Goal: Transaction & Acquisition: Purchase product/service

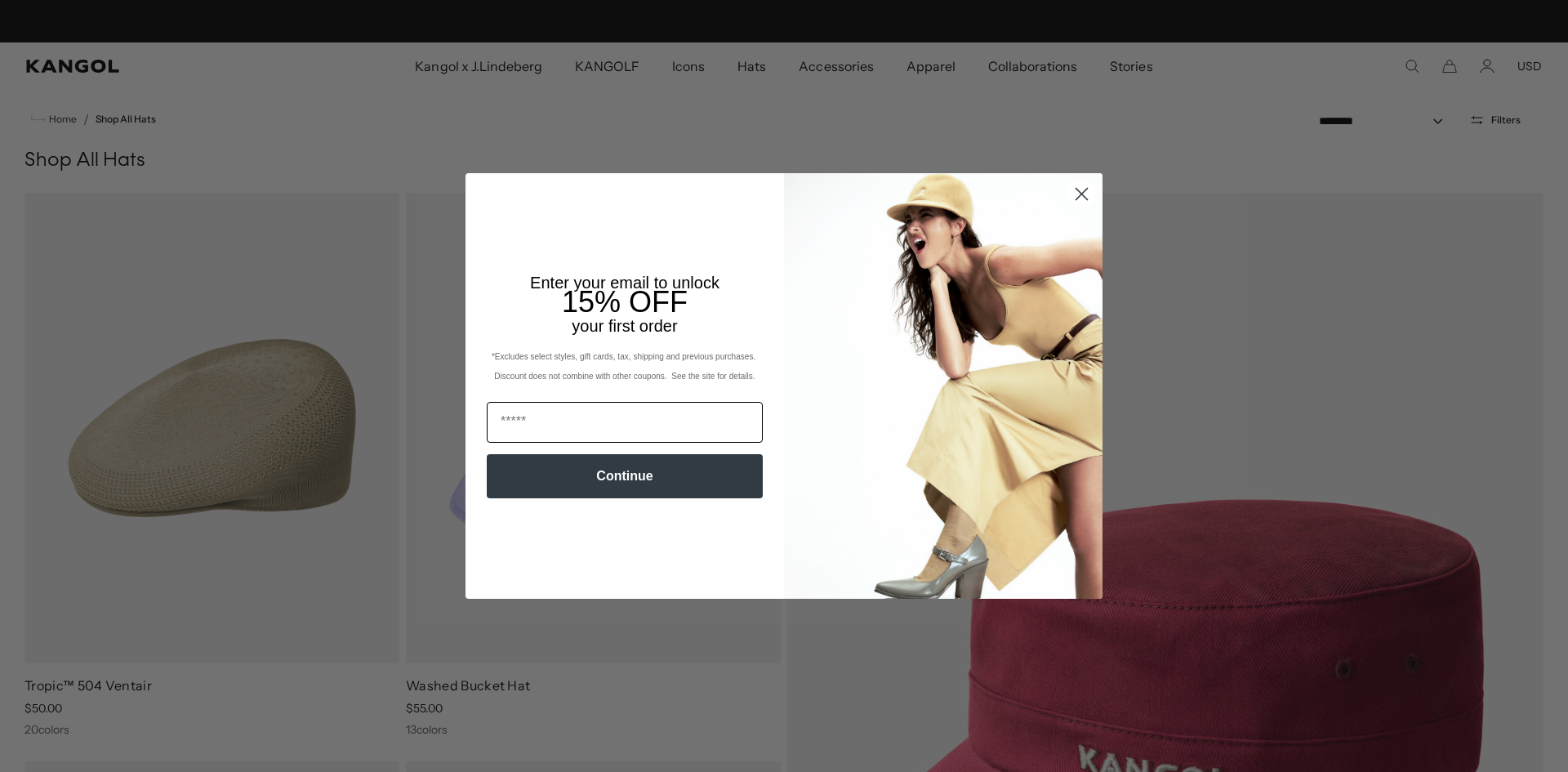
scroll to position [0, 336]
click at [565, 419] on input "Email" at bounding box center [625, 422] width 276 height 41
type input "**********"
click at [604, 484] on button "Continue" at bounding box center [625, 476] width 276 height 44
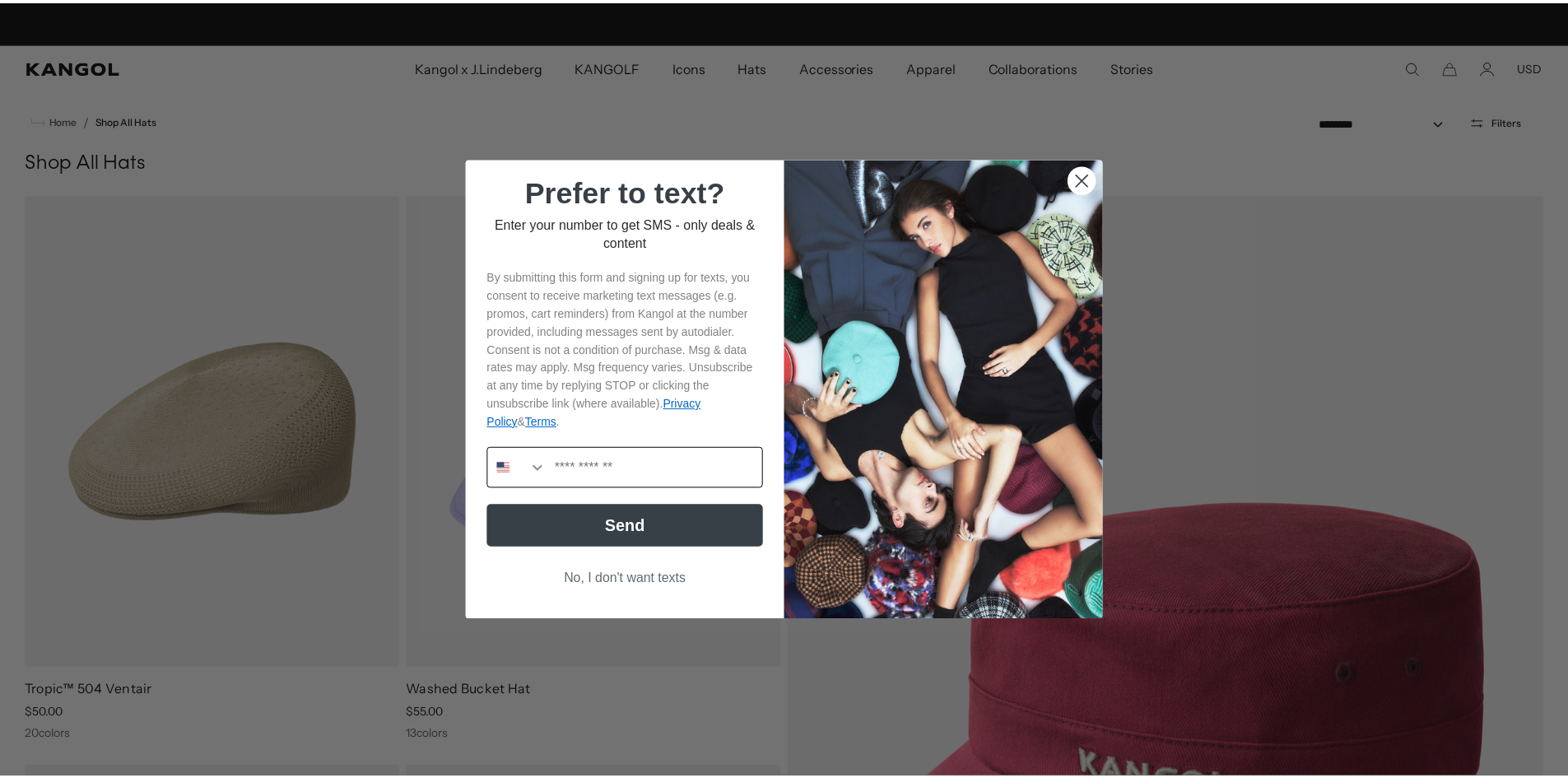
scroll to position [0, 339]
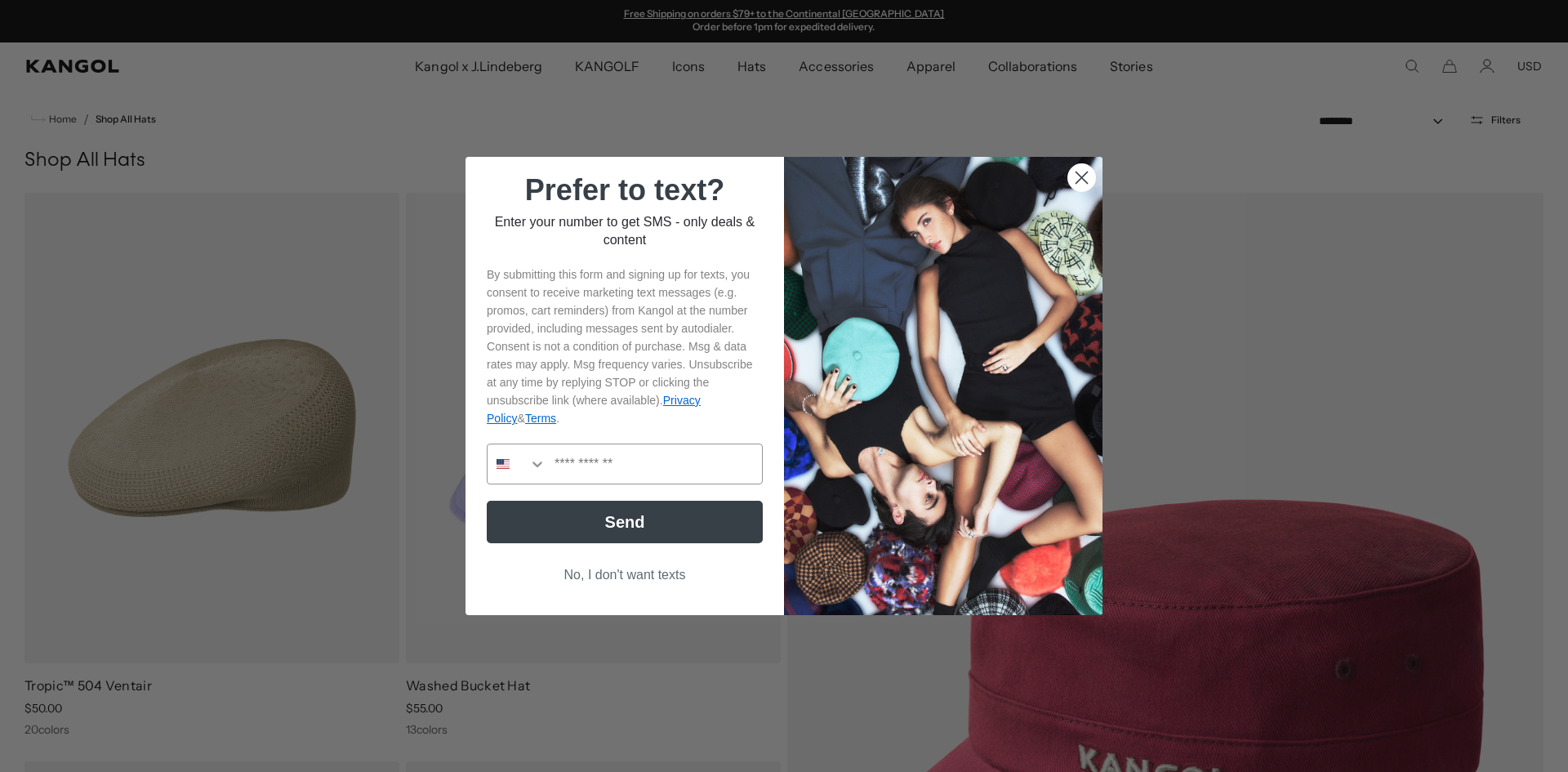
click at [578, 577] on button "No, I don't want texts" at bounding box center [625, 575] width 276 height 31
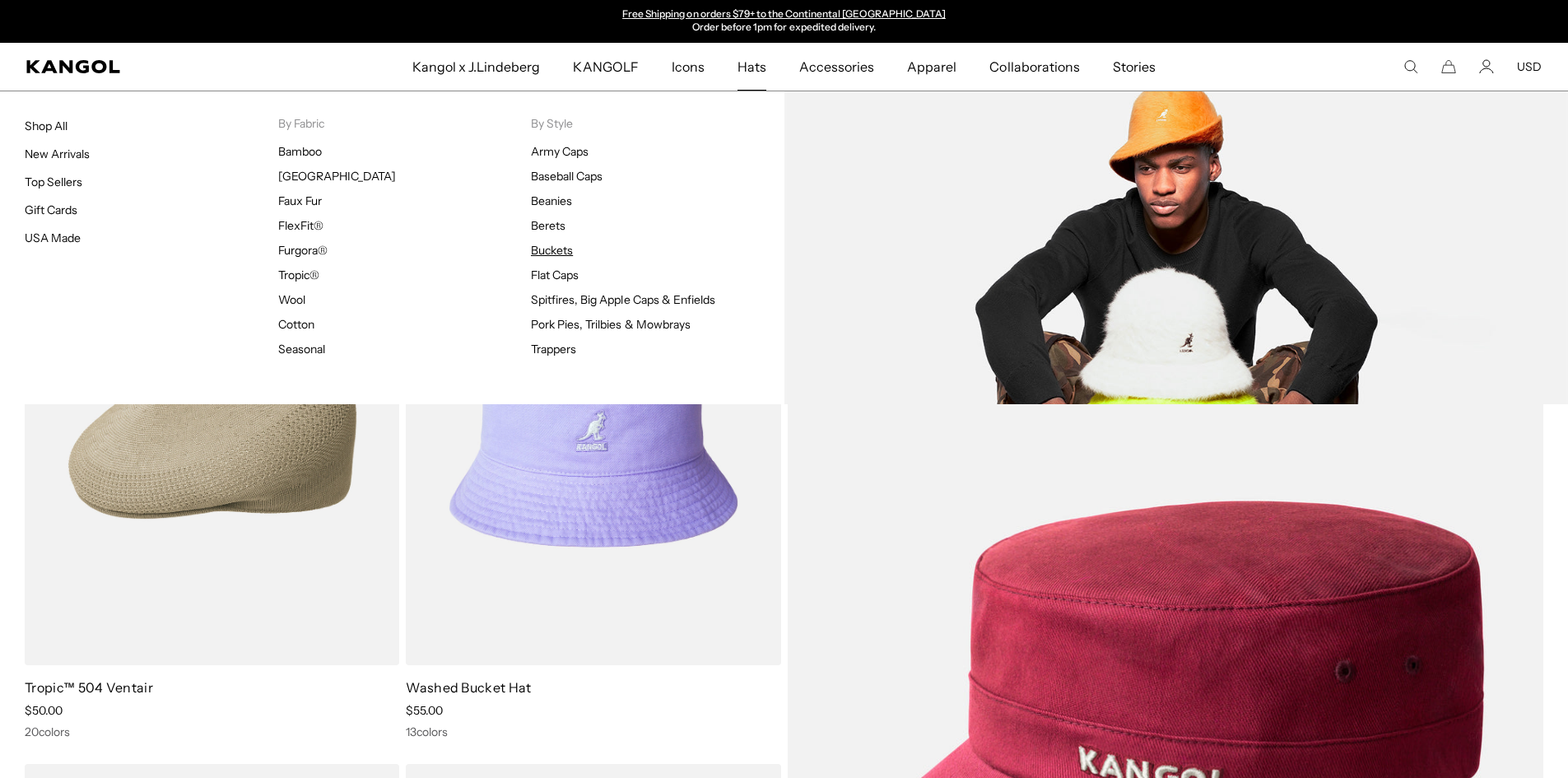
click at [545, 247] on link "Buckets" at bounding box center [551, 250] width 42 height 15
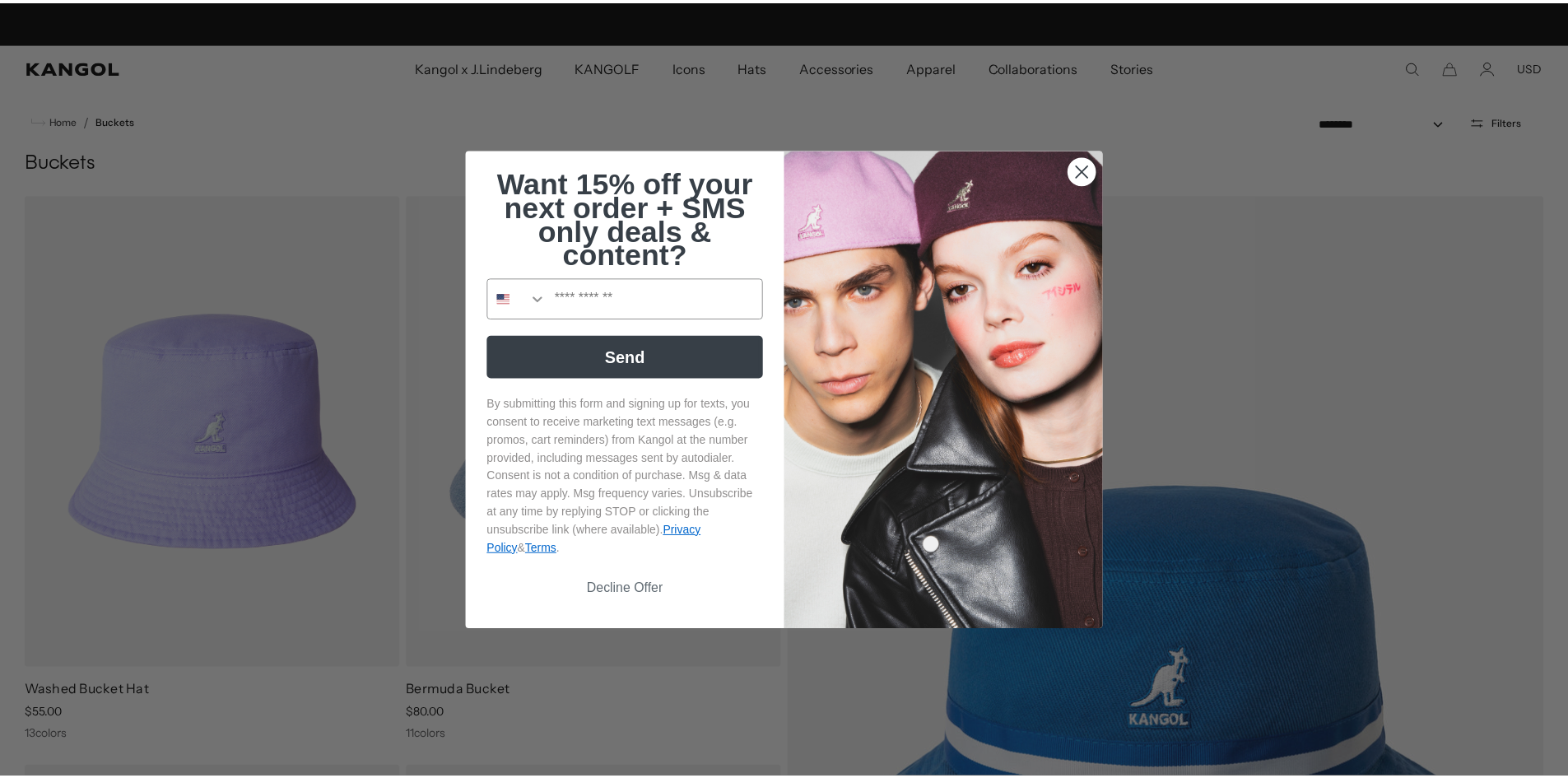
scroll to position [0, 339]
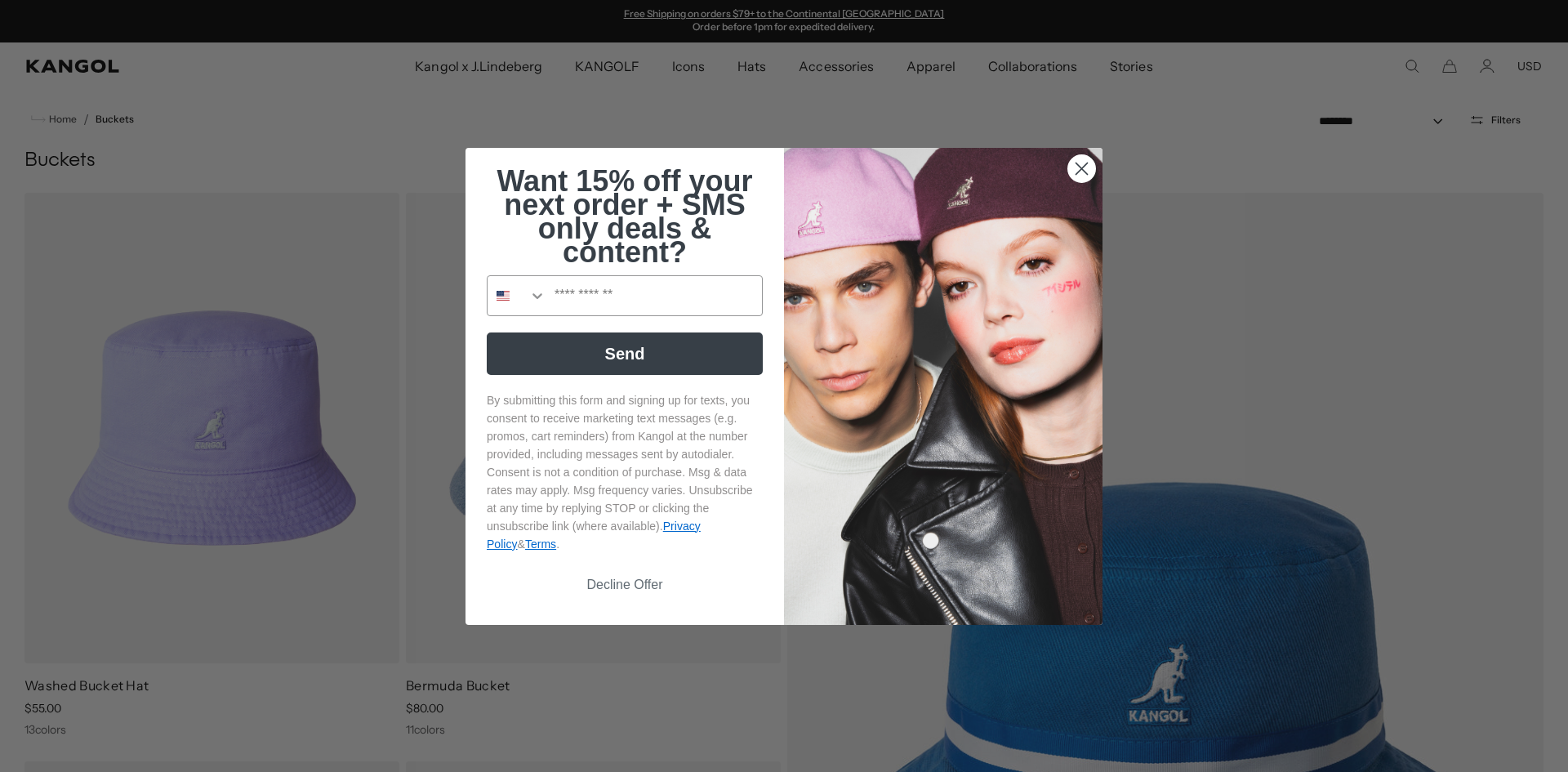
click at [1086, 167] on circle "Close dialog" at bounding box center [1082, 168] width 27 height 27
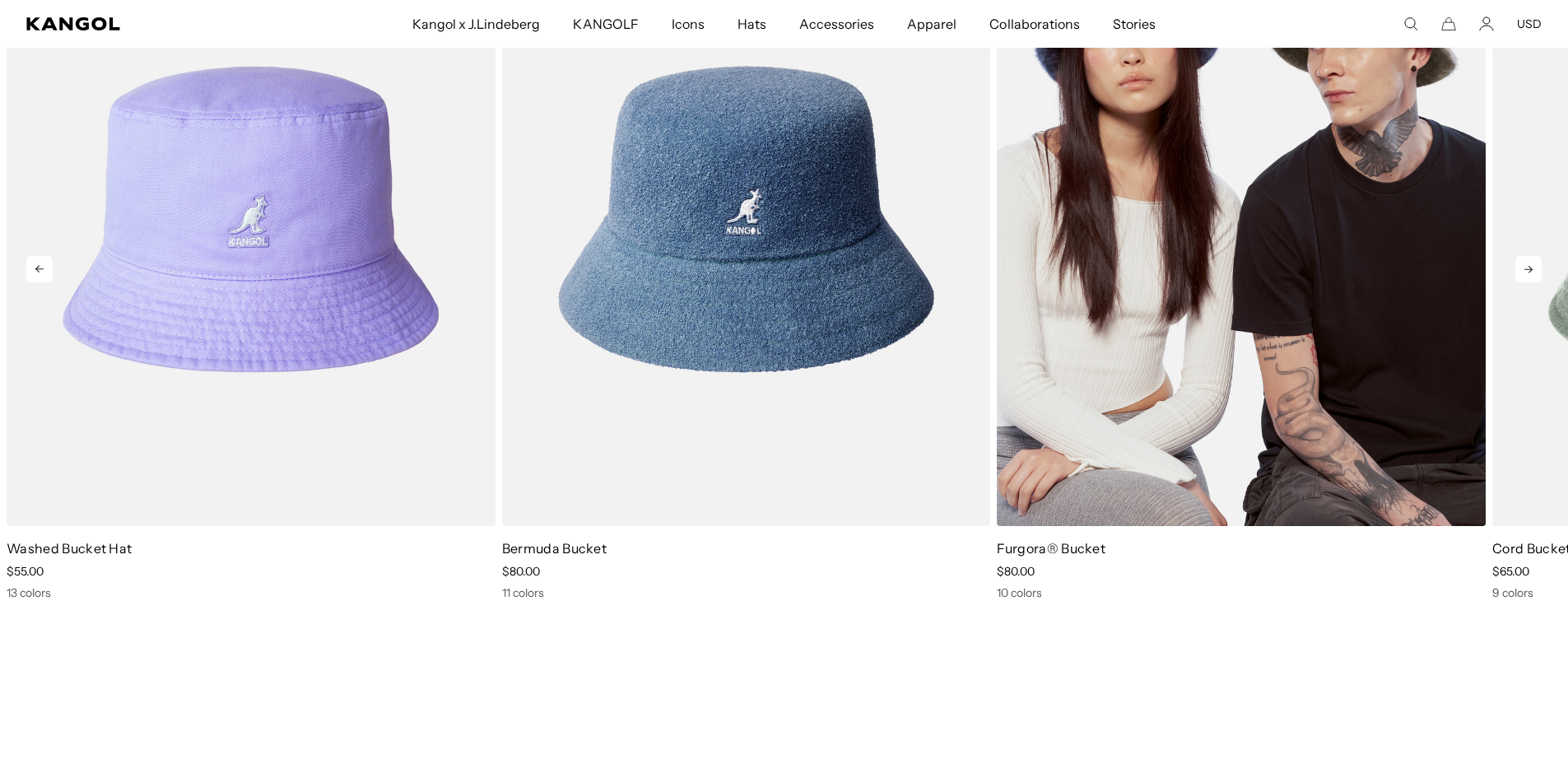
scroll to position [0, 0]
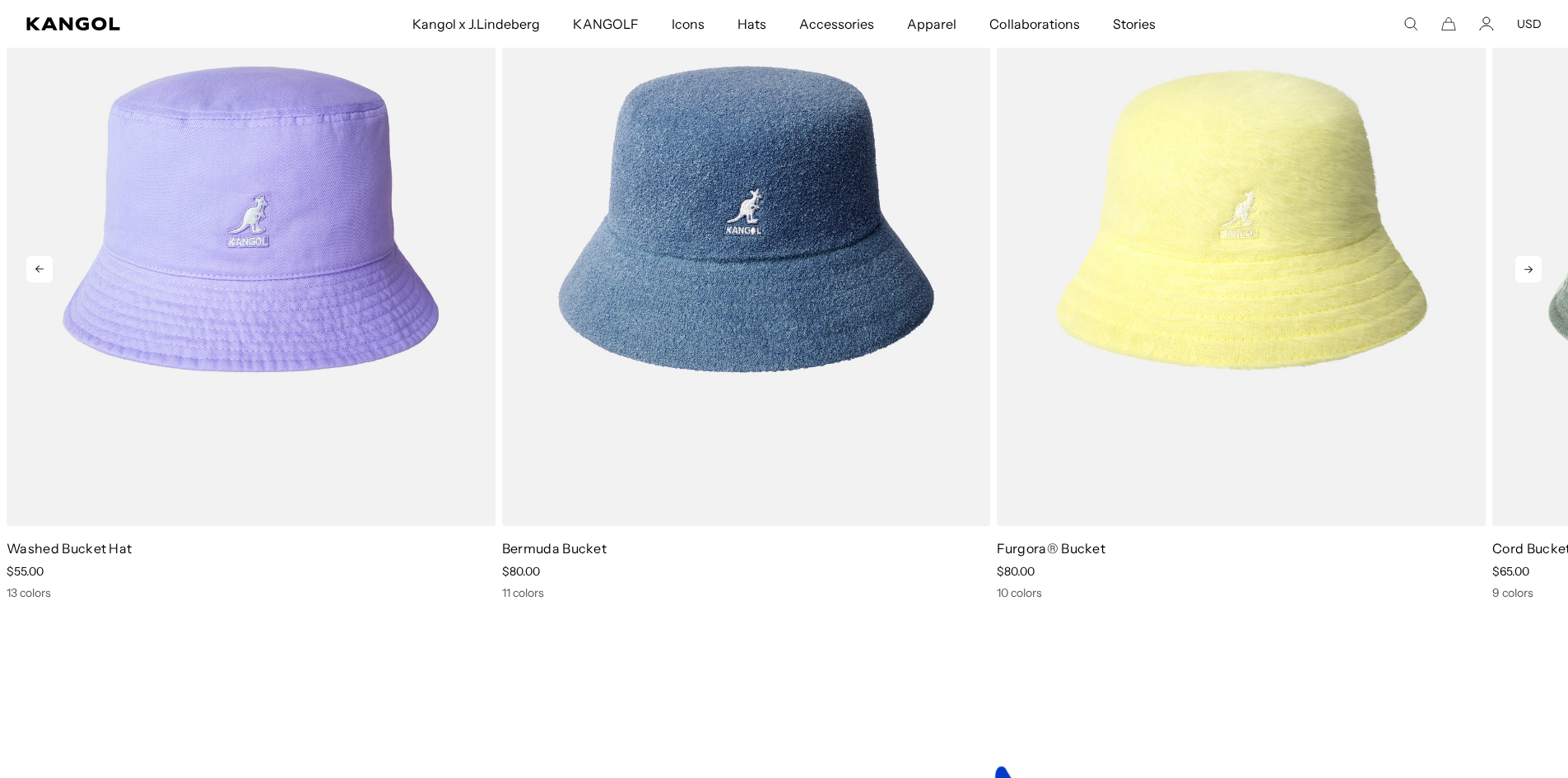
click at [1518, 267] on icon at bounding box center [1528, 269] width 27 height 27
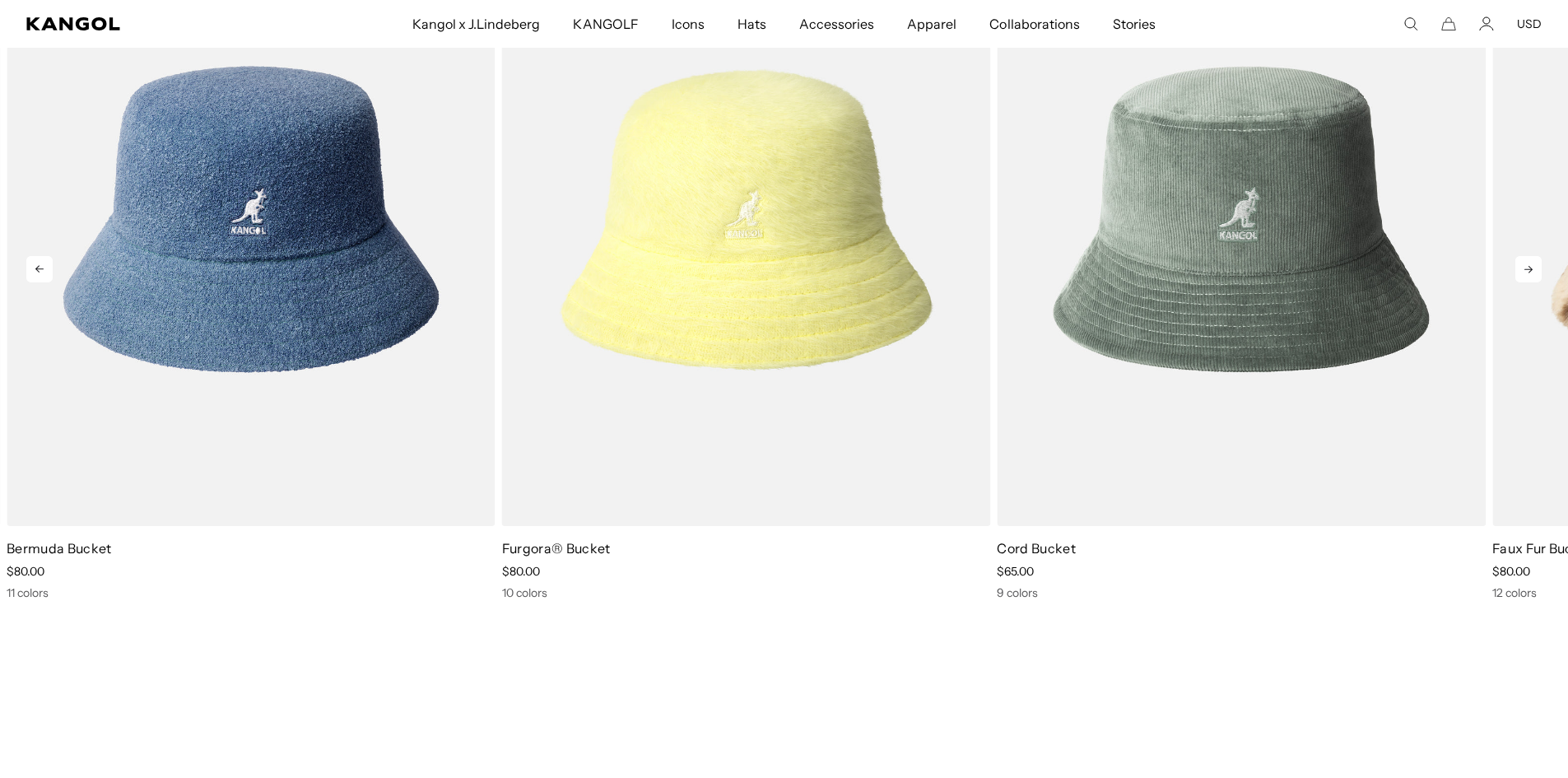
scroll to position [0, 339]
click at [1533, 270] on icon at bounding box center [1528, 269] width 27 height 27
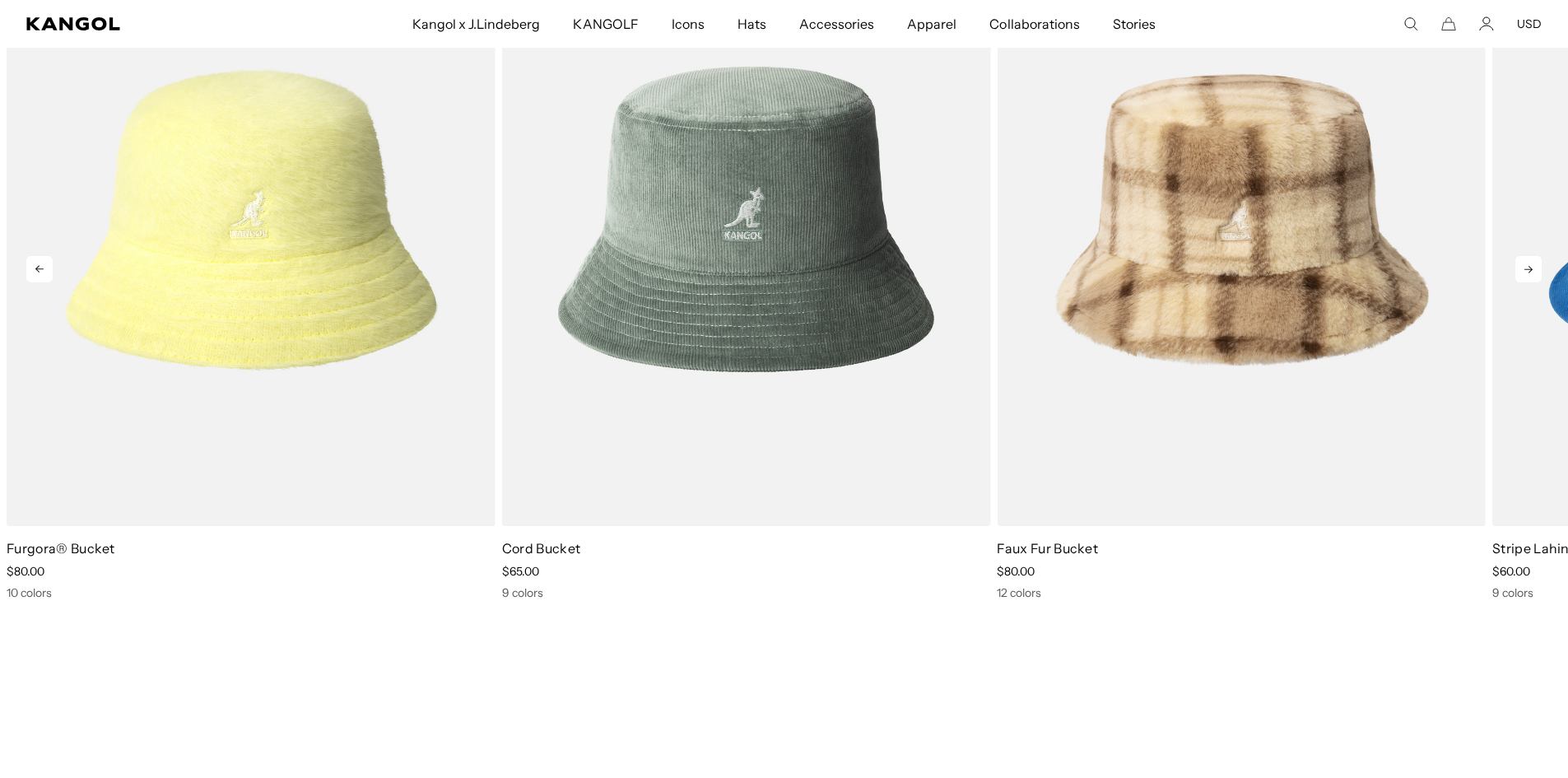
click at [1533, 270] on icon at bounding box center [1528, 269] width 27 height 27
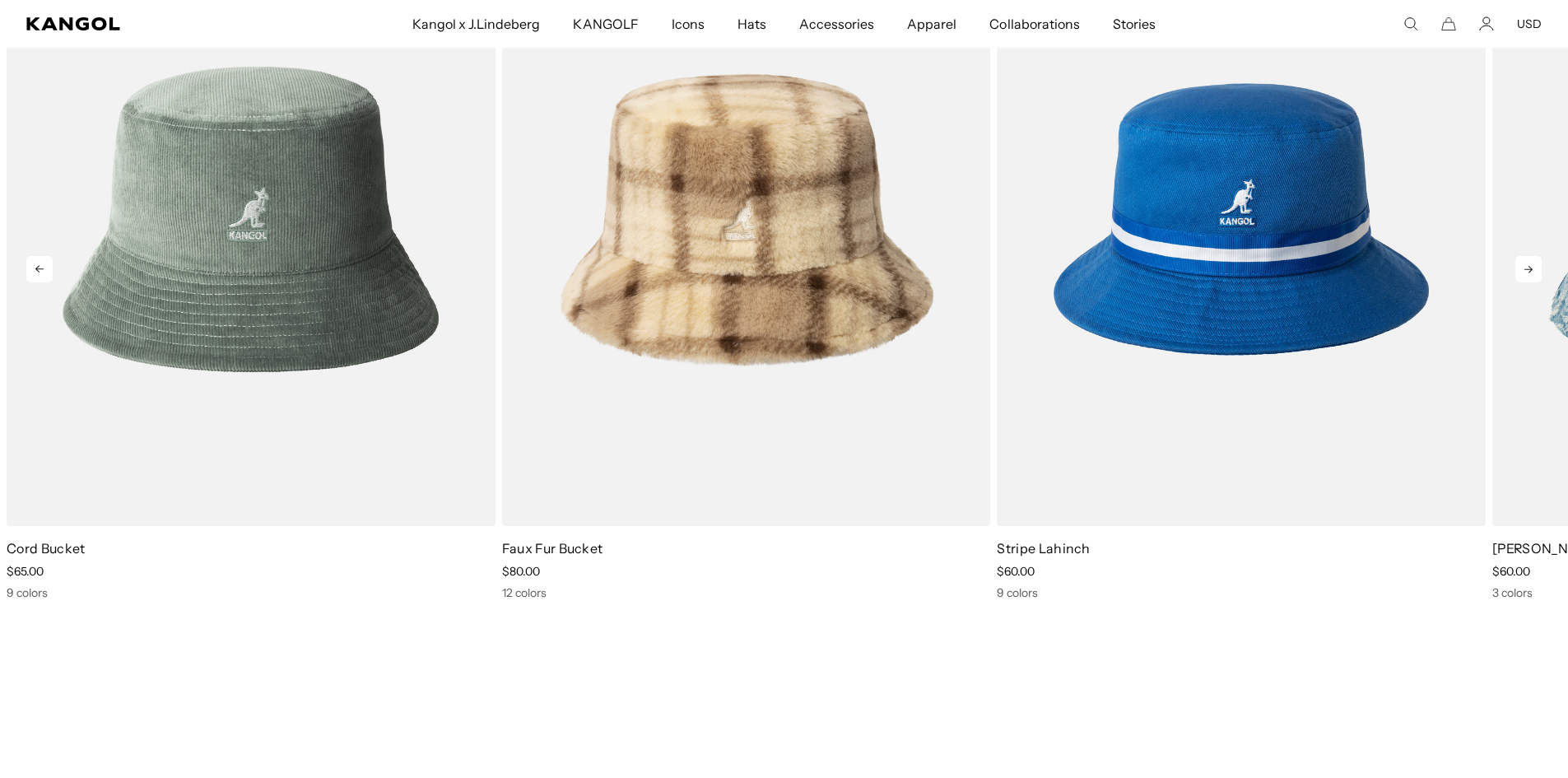
click at [1533, 270] on icon at bounding box center [1528, 269] width 27 height 27
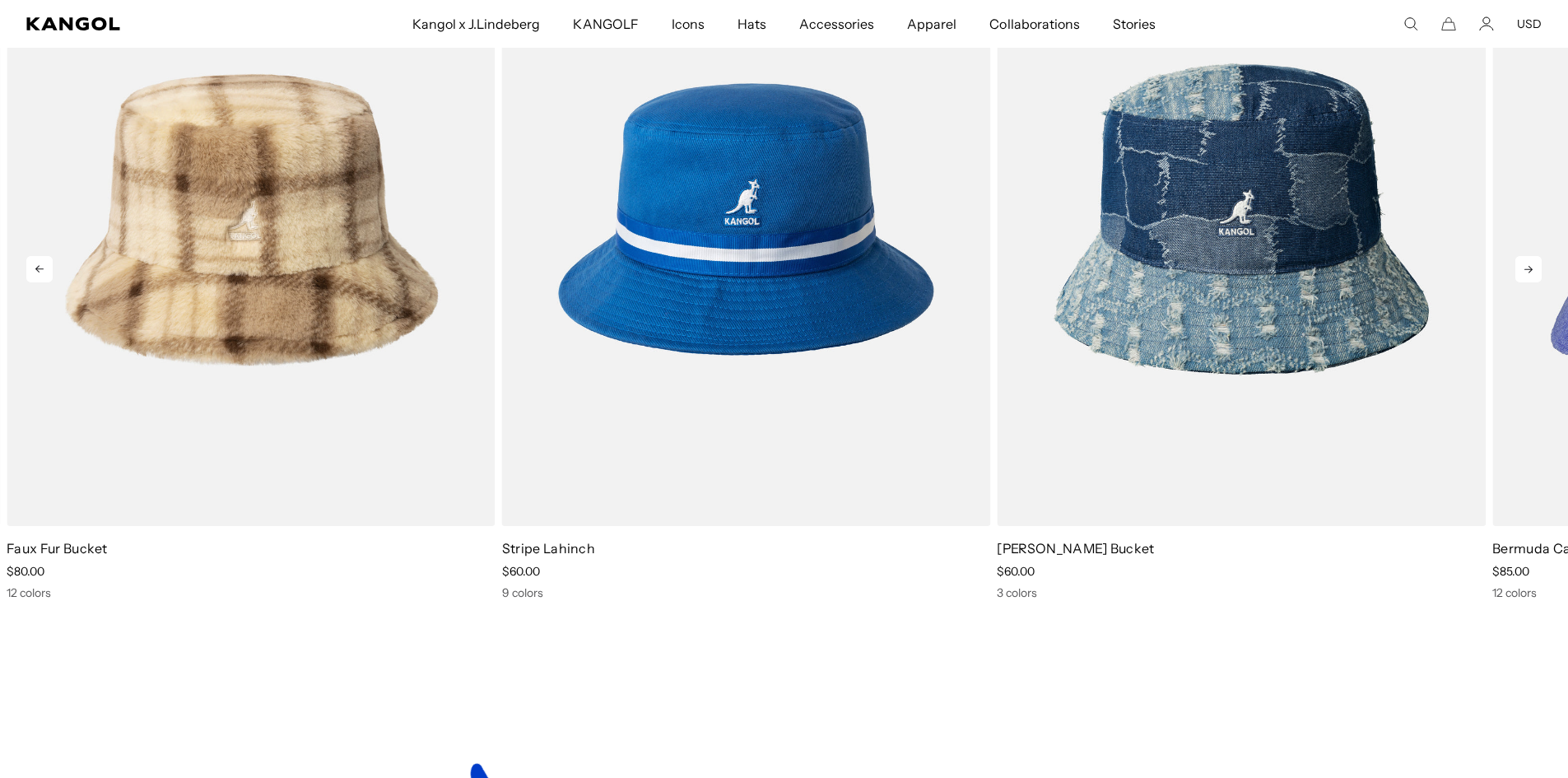
click at [1529, 271] on icon at bounding box center [1528, 269] width 8 height 7
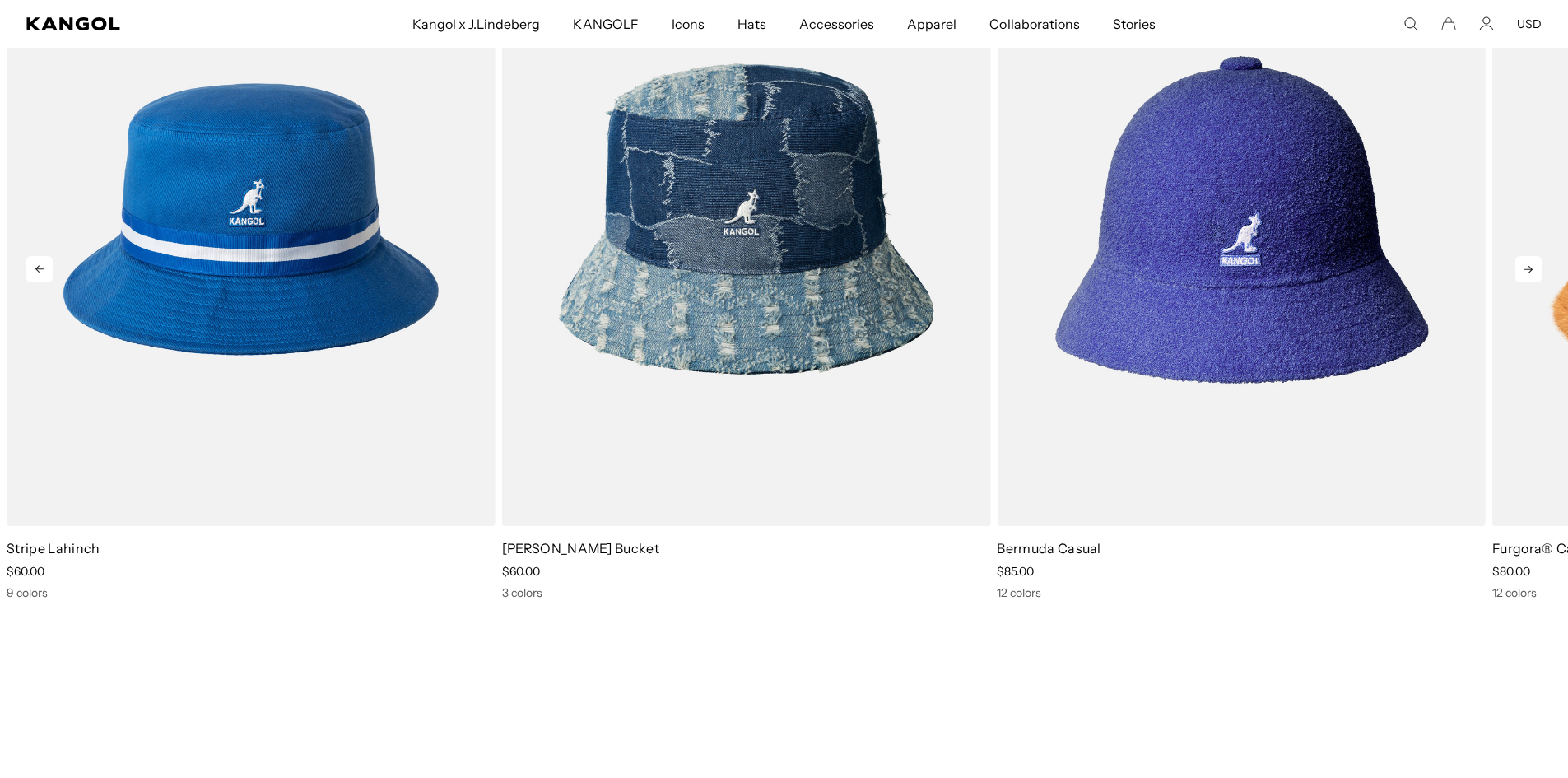
scroll to position [0, 0]
click at [1529, 271] on icon at bounding box center [1528, 269] width 8 height 7
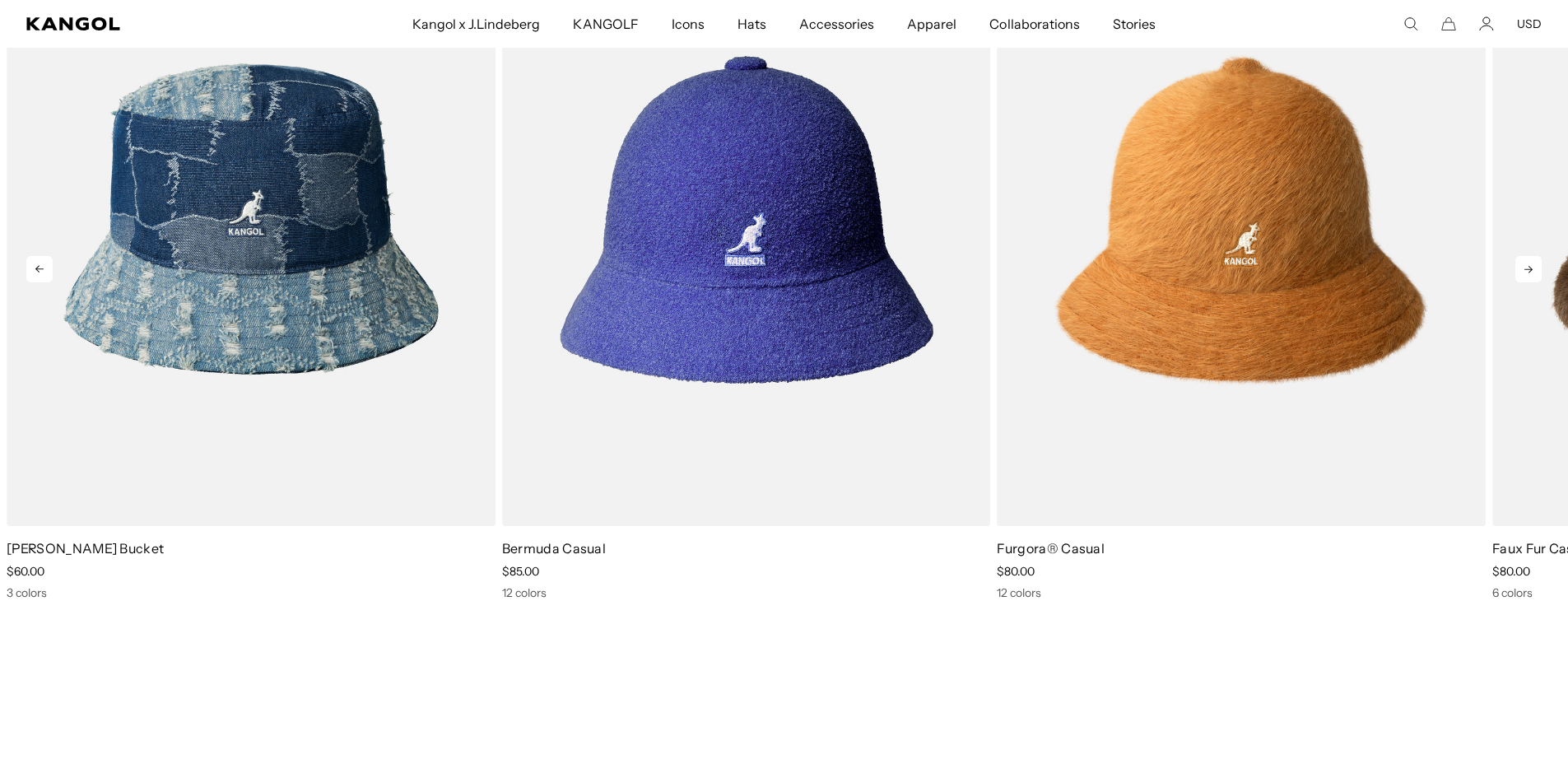
click at [1529, 271] on icon at bounding box center [1528, 269] width 8 height 7
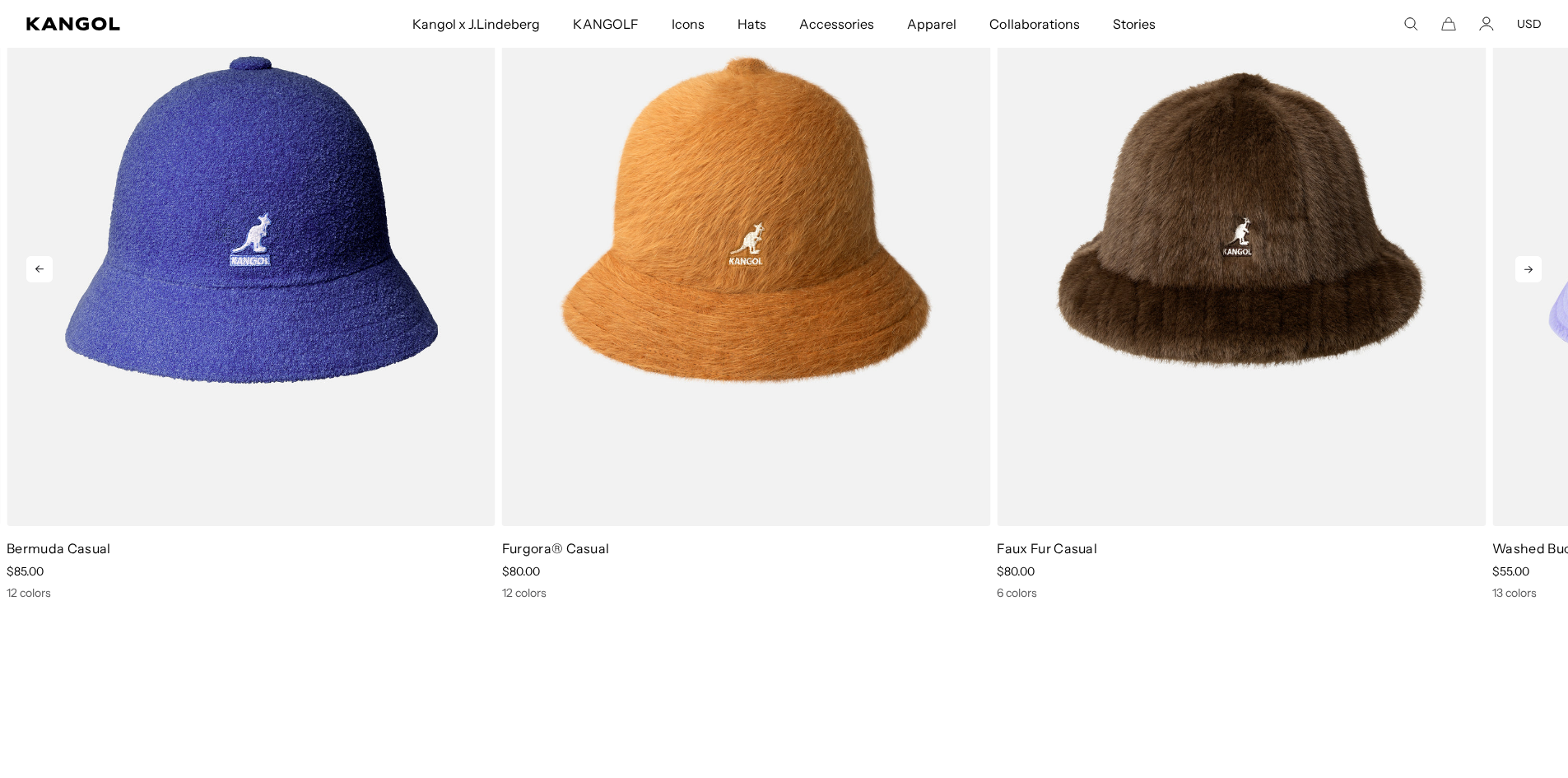
click at [1529, 271] on icon at bounding box center [1528, 269] width 8 height 7
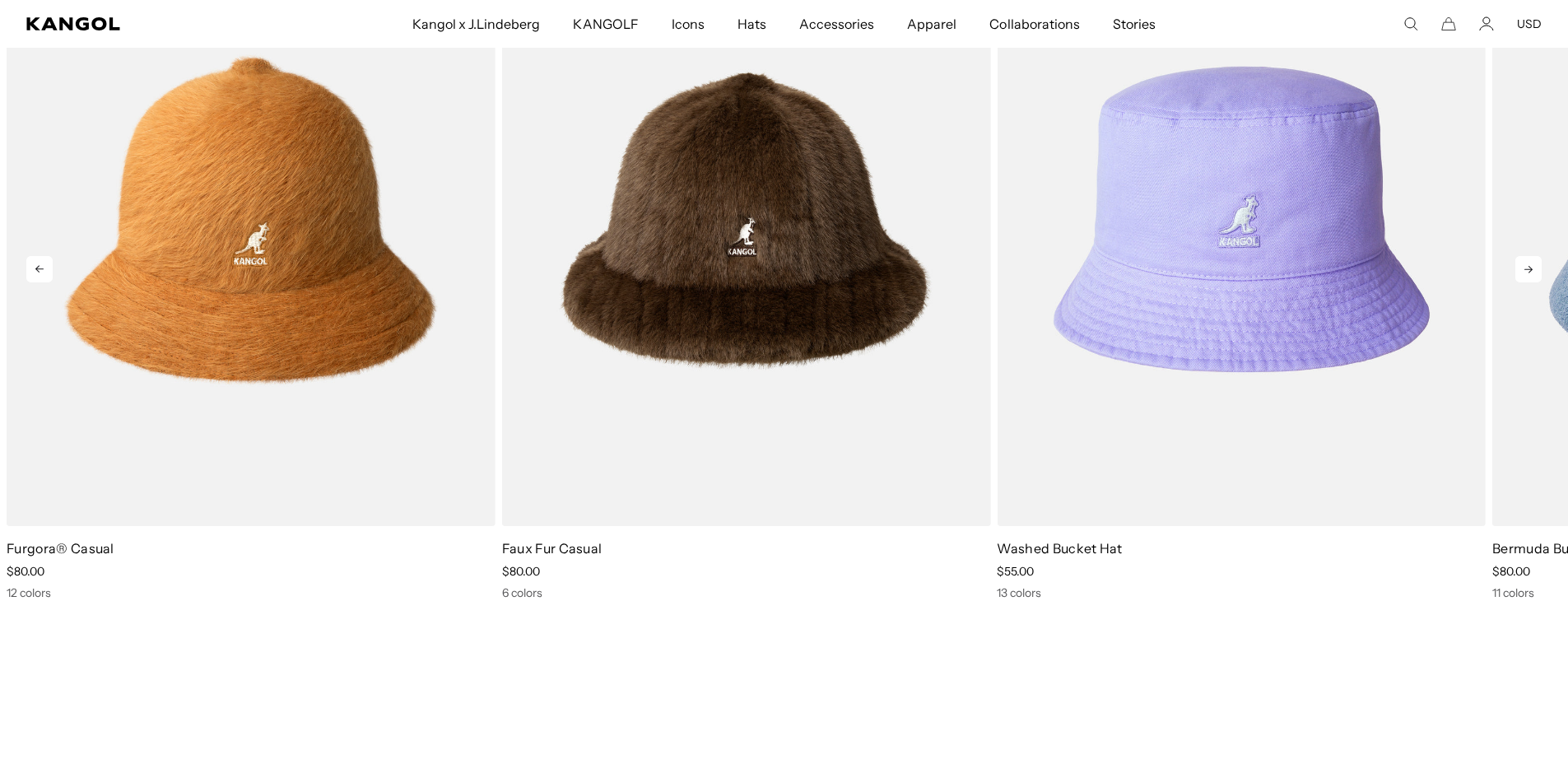
click at [1529, 271] on icon at bounding box center [1528, 269] width 8 height 7
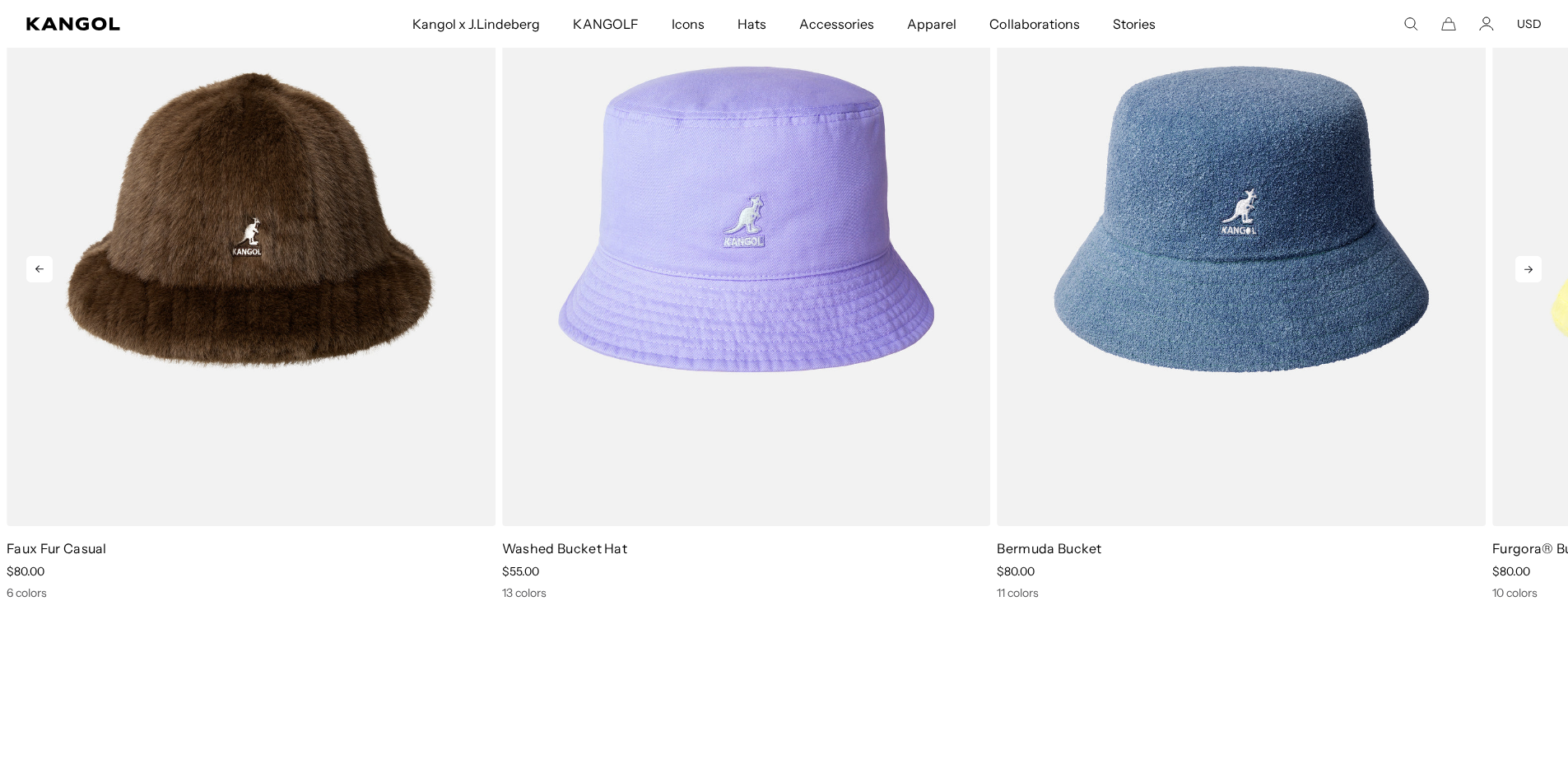
click at [1529, 271] on icon at bounding box center [1528, 269] width 8 height 7
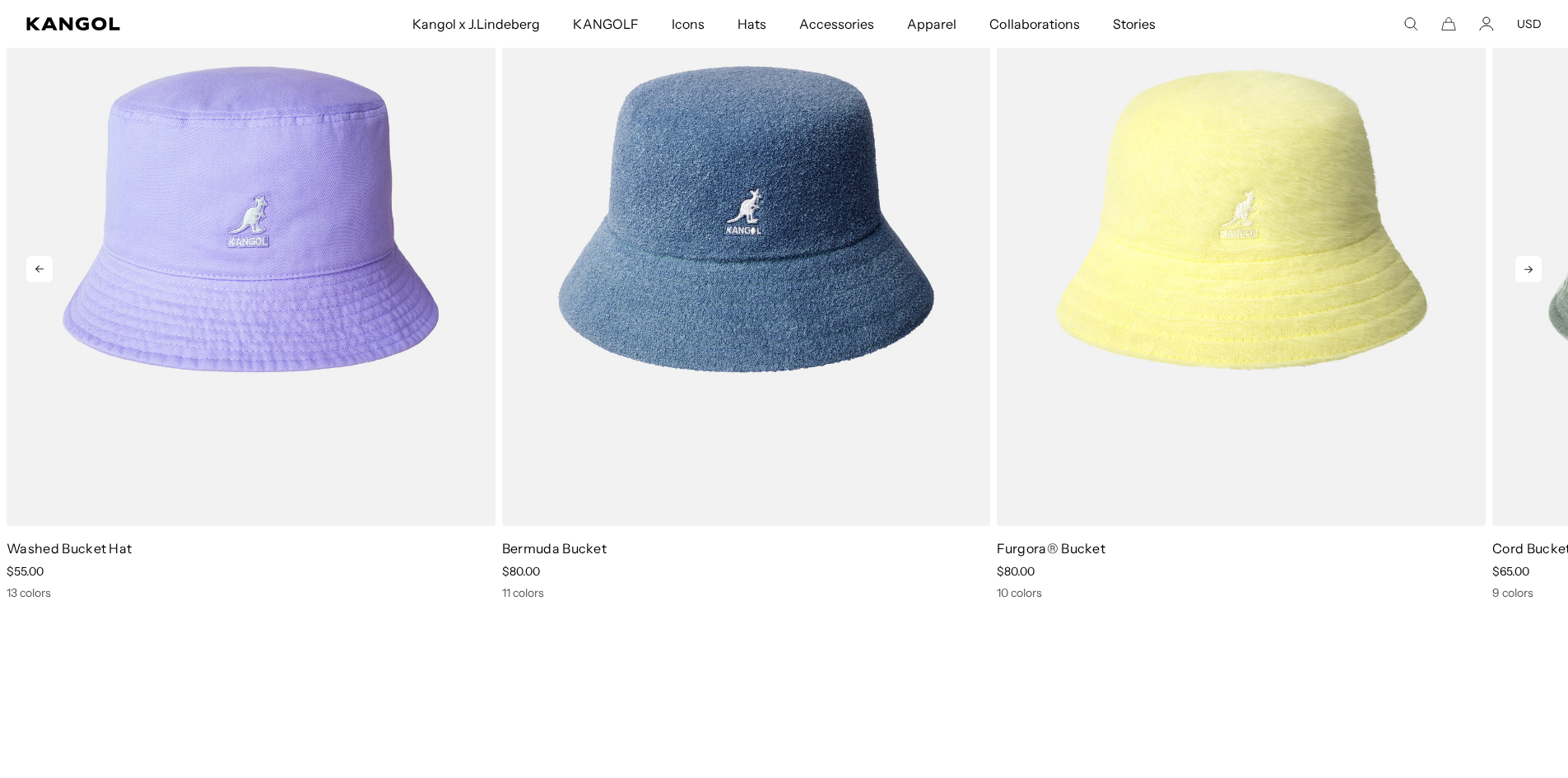
click at [1529, 271] on icon at bounding box center [1528, 269] width 8 height 7
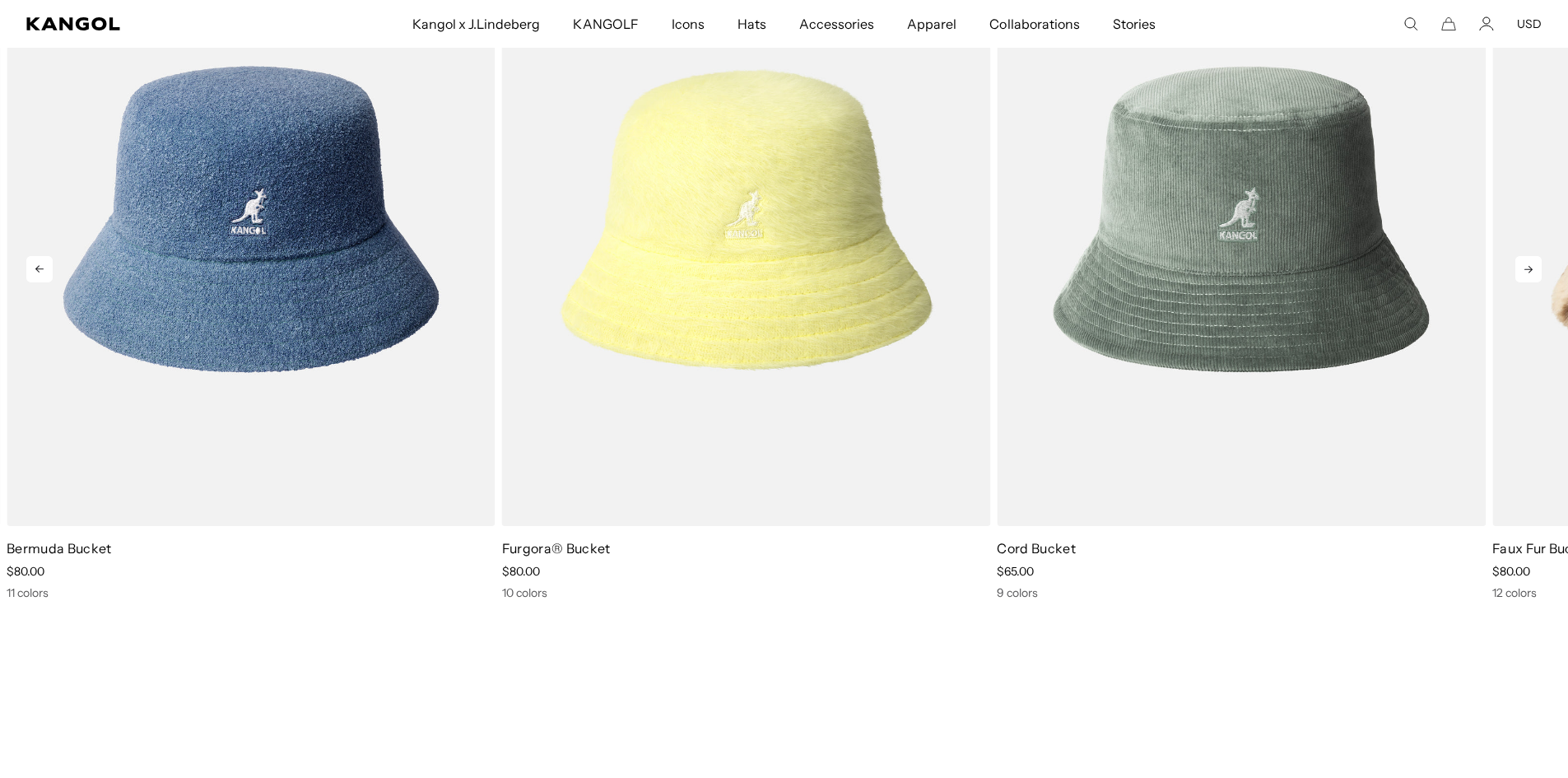
click at [1529, 271] on icon at bounding box center [1528, 269] width 8 height 7
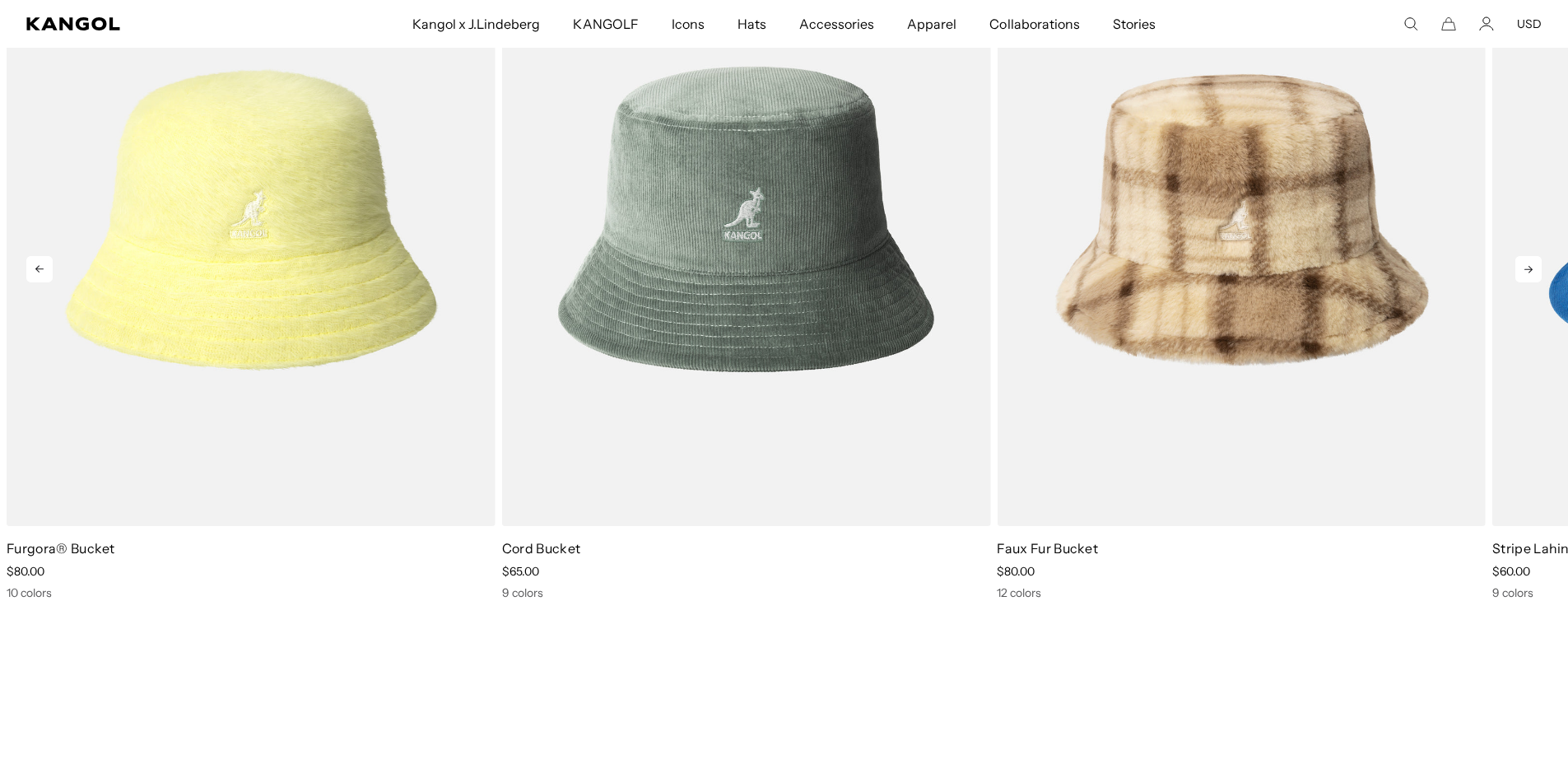
click at [1529, 271] on icon at bounding box center [1528, 269] width 8 height 7
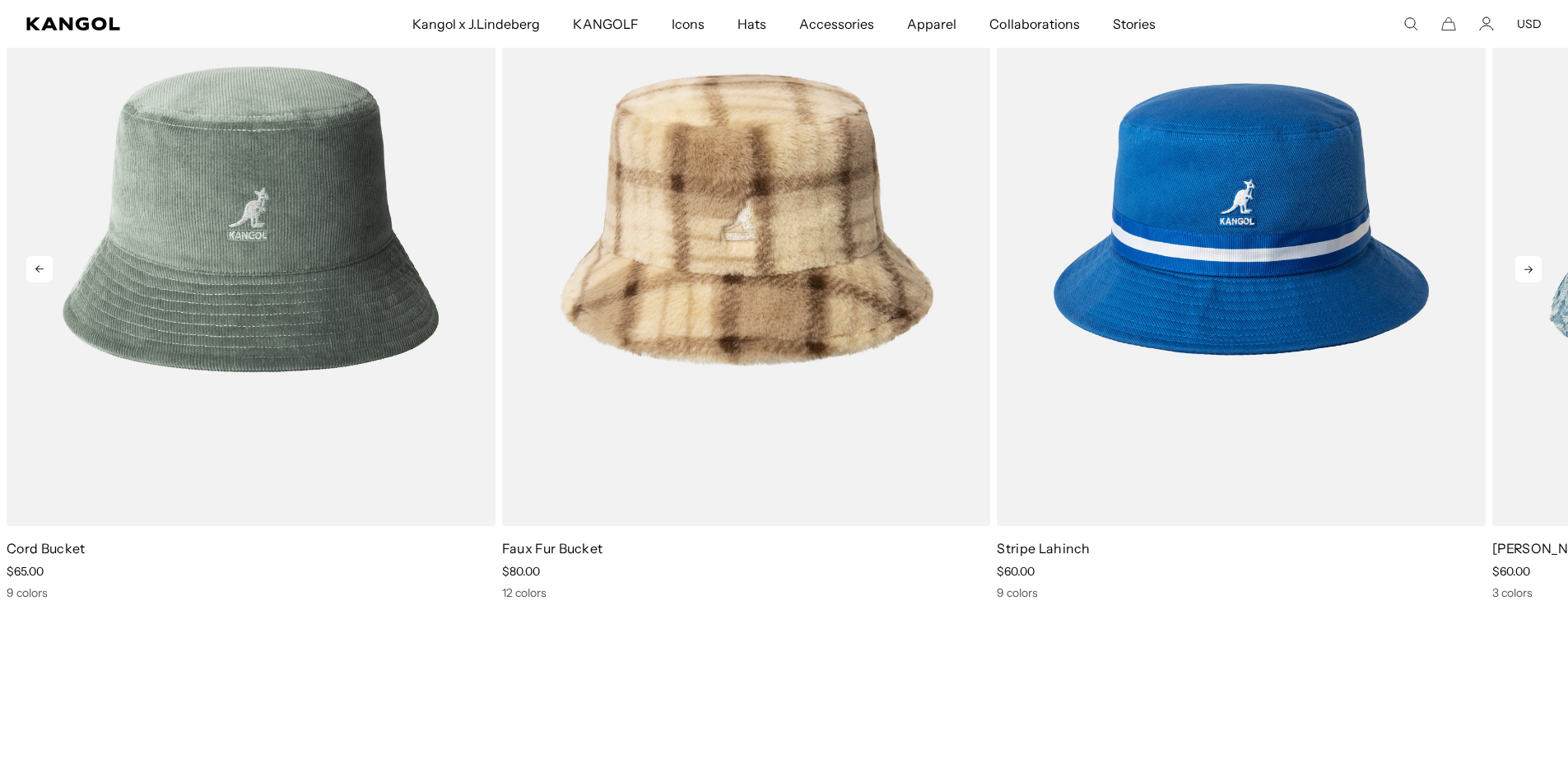
click at [1529, 271] on icon at bounding box center [1528, 269] width 8 height 7
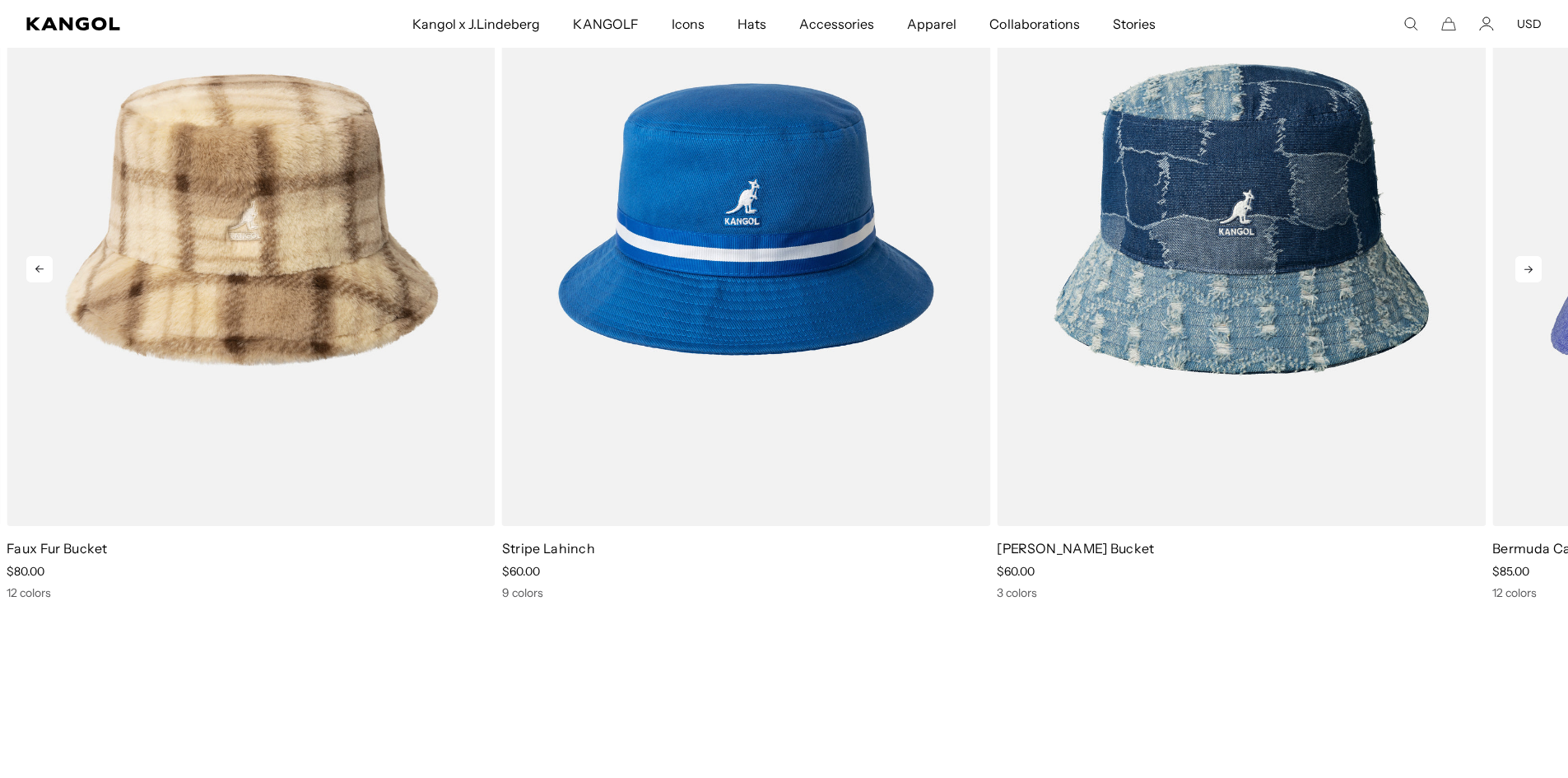
click at [1529, 271] on icon at bounding box center [1528, 269] width 8 height 7
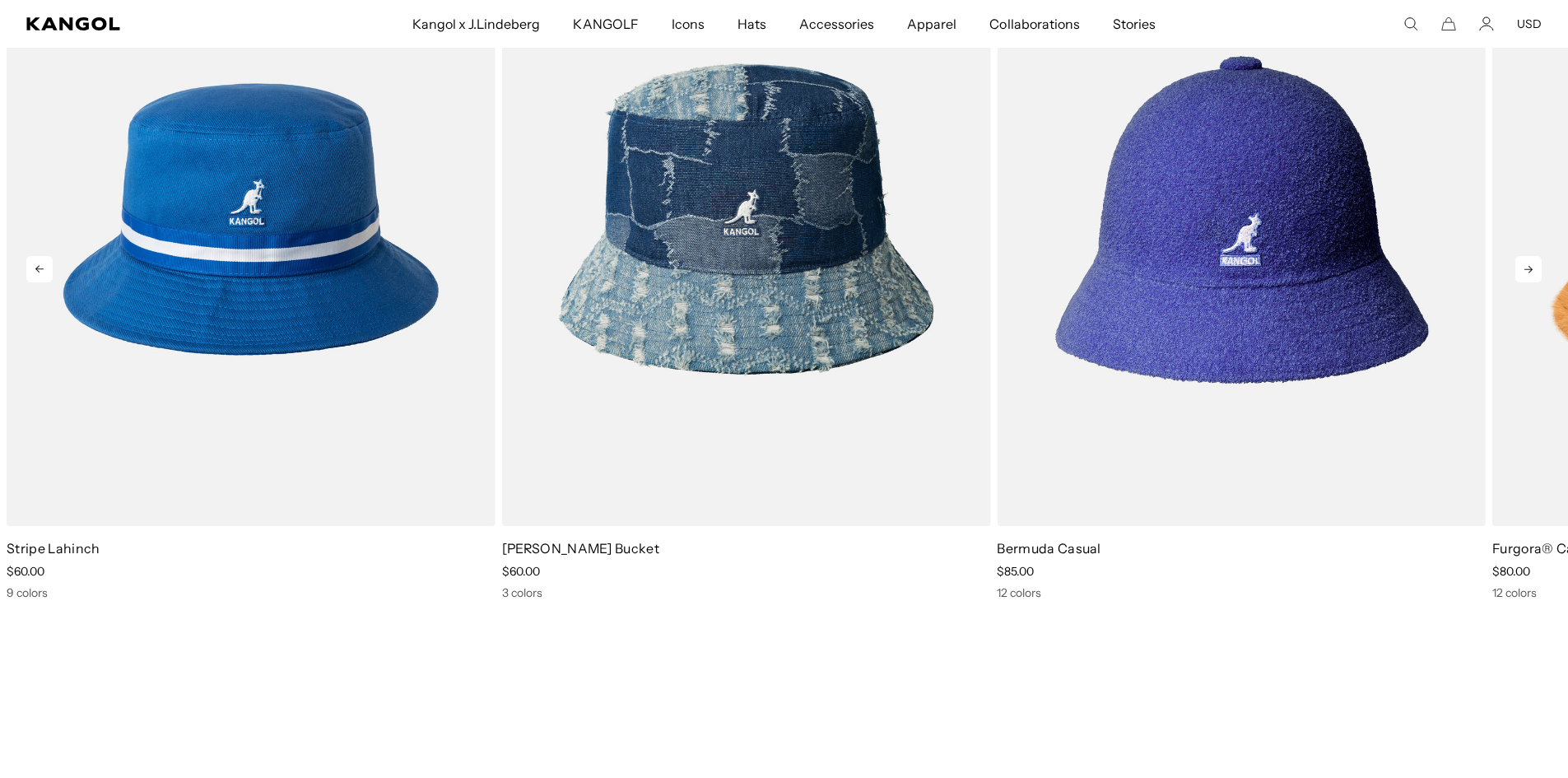
click at [1529, 271] on icon at bounding box center [1528, 269] width 8 height 7
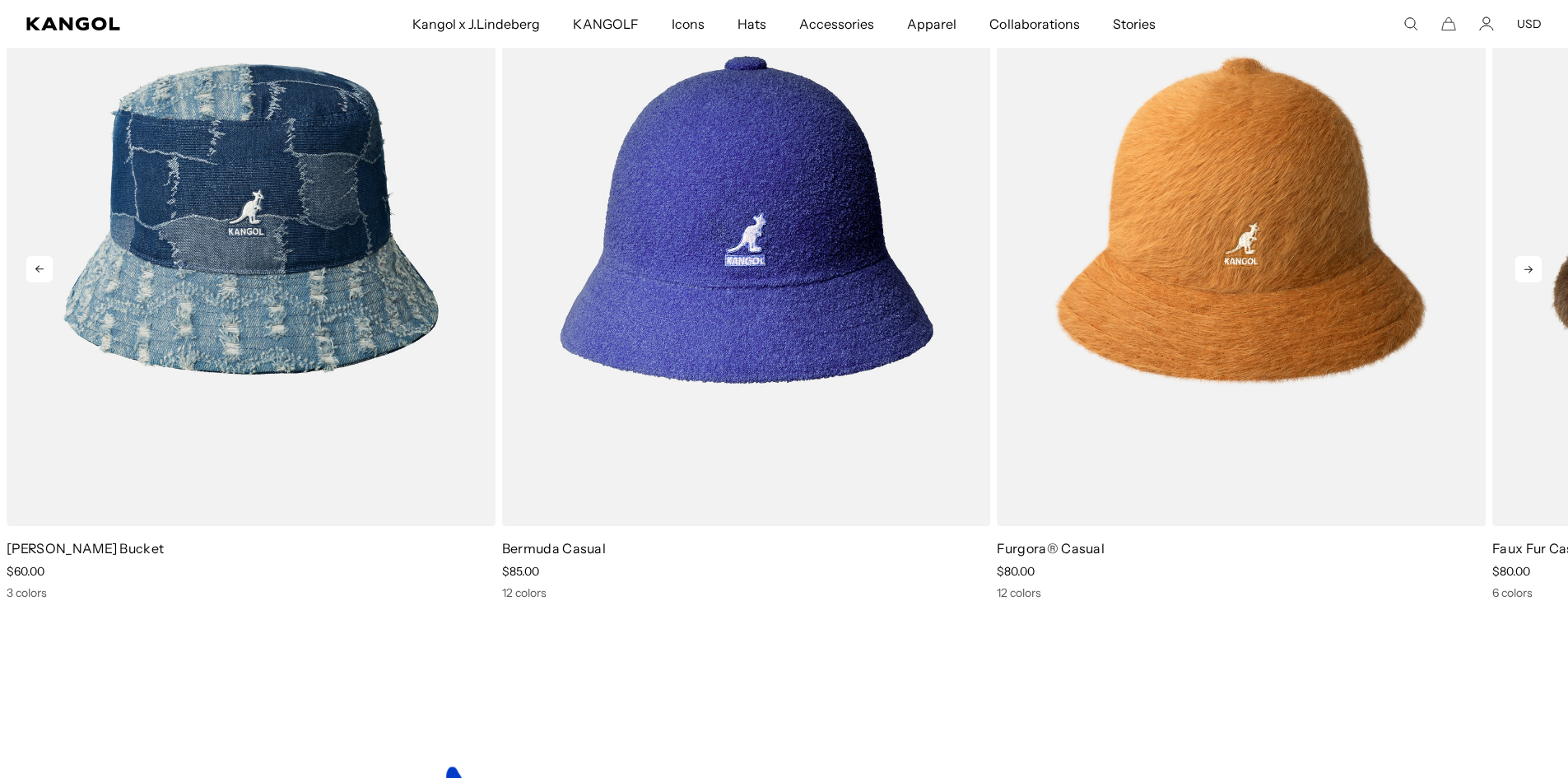
click at [1529, 271] on icon at bounding box center [1528, 269] width 8 height 7
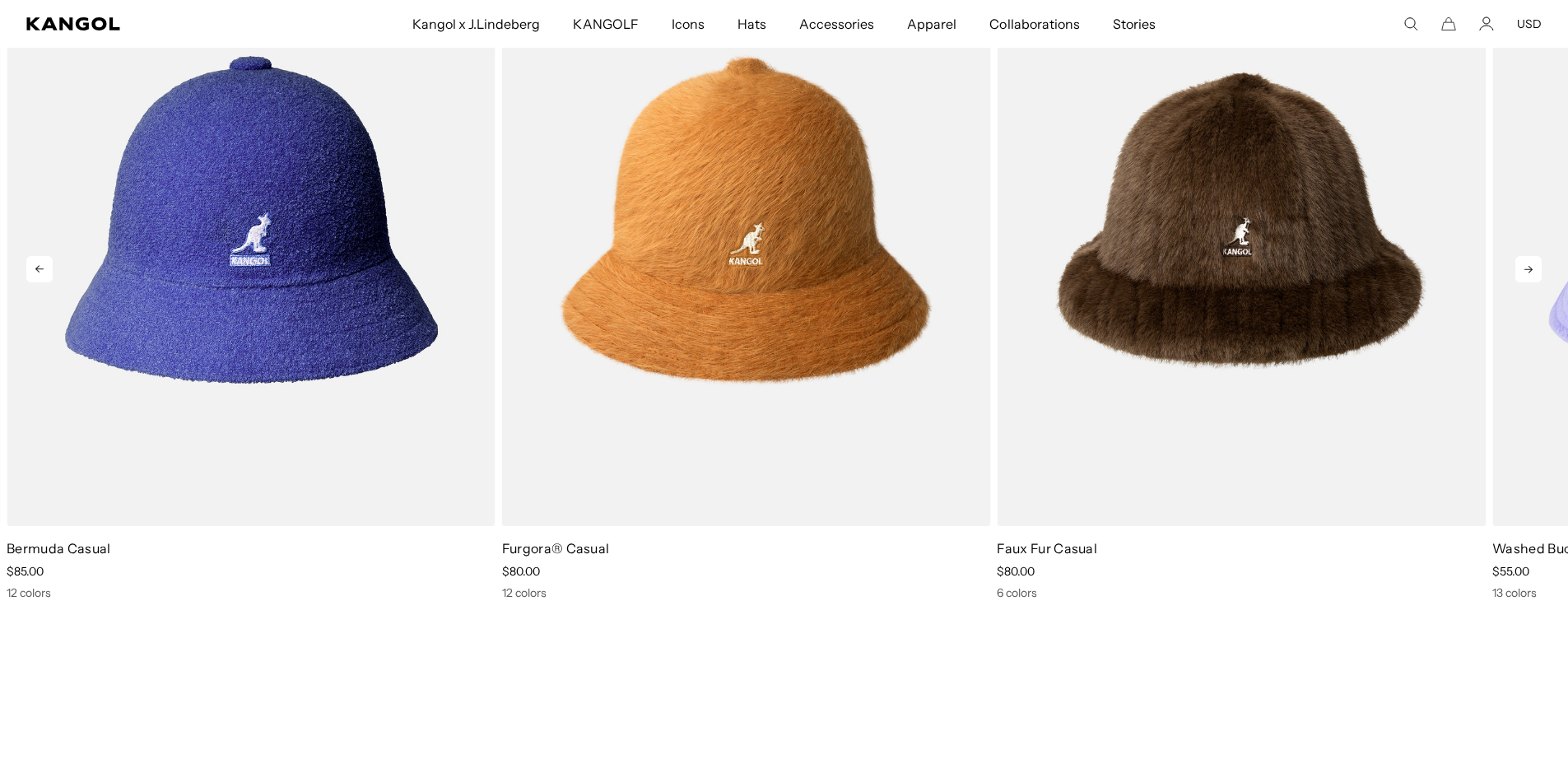
click at [1529, 271] on icon at bounding box center [1528, 269] width 8 height 7
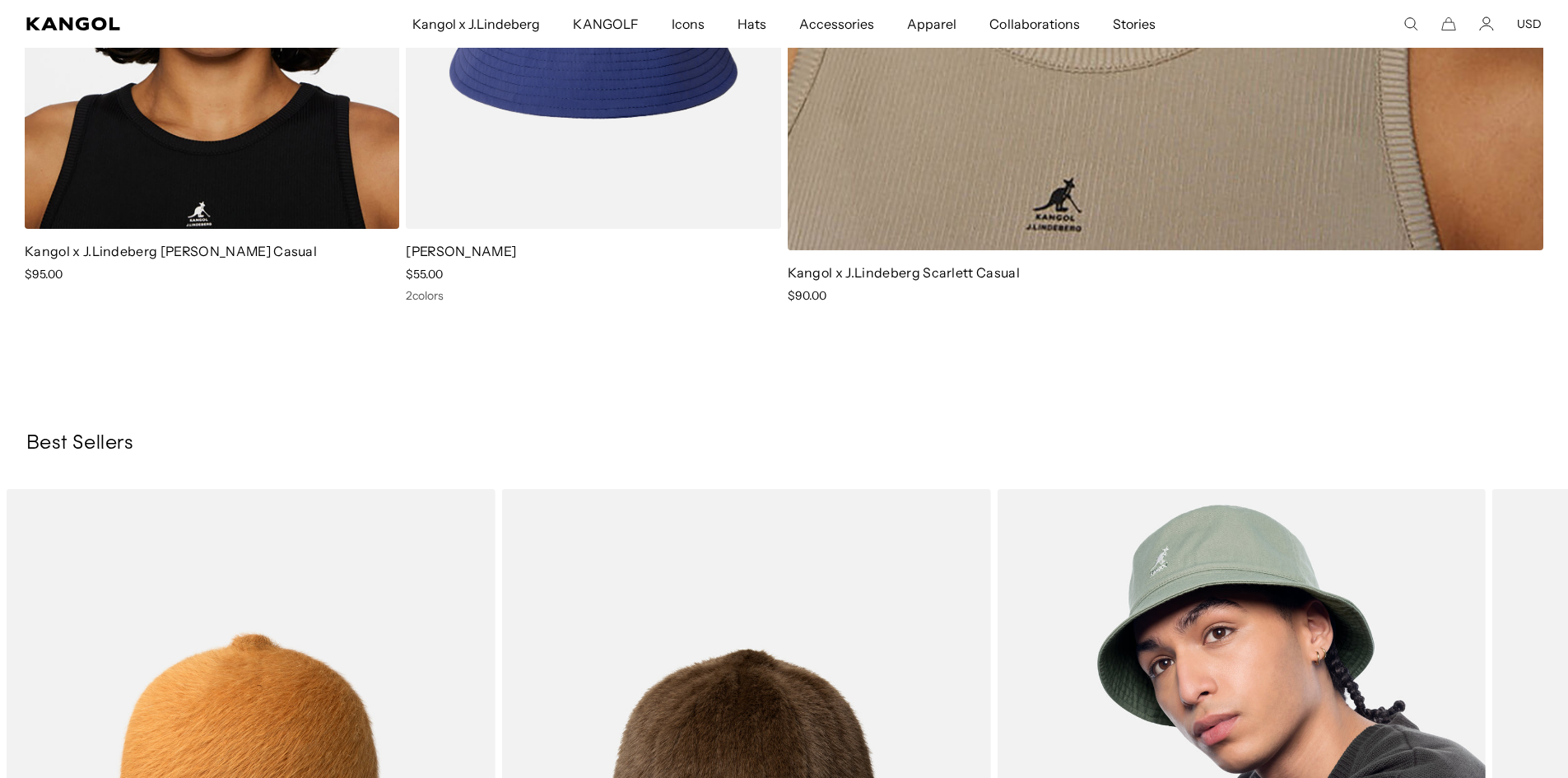
scroll to position [0, 0]
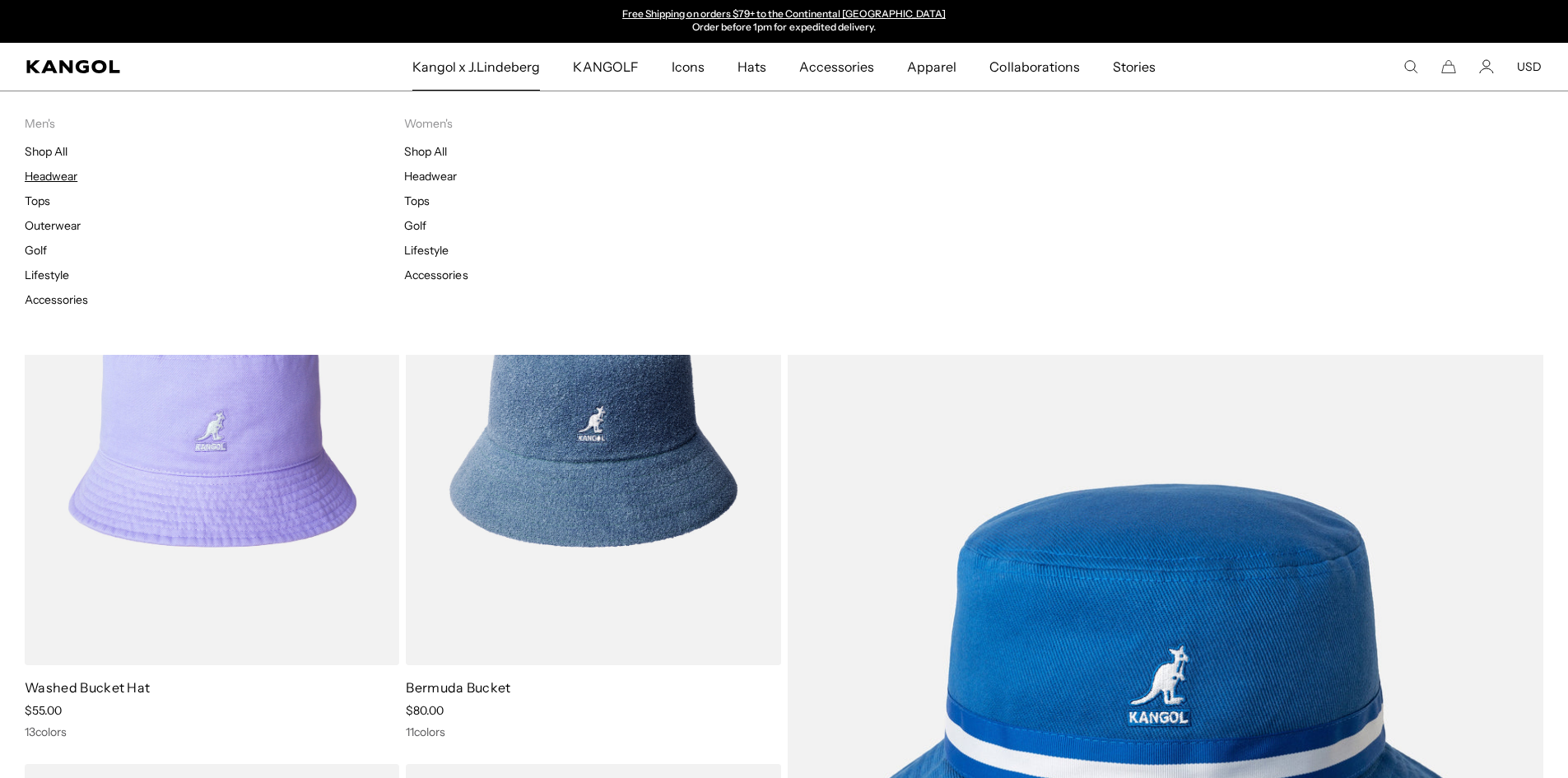
click at [55, 177] on link "Headwear" at bounding box center [51, 176] width 53 height 15
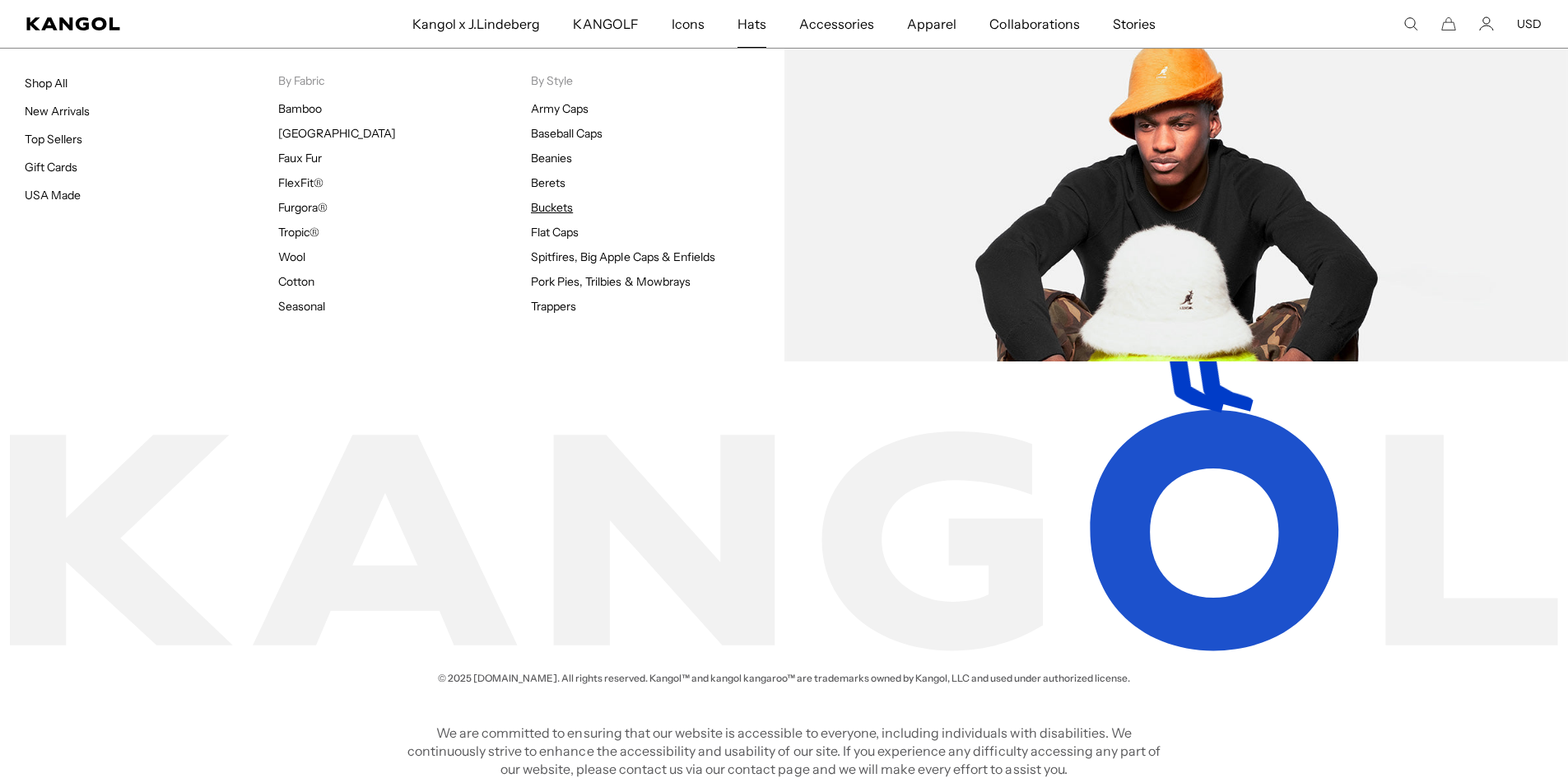
click at [545, 208] on link "Buckets" at bounding box center [551, 208] width 42 height 15
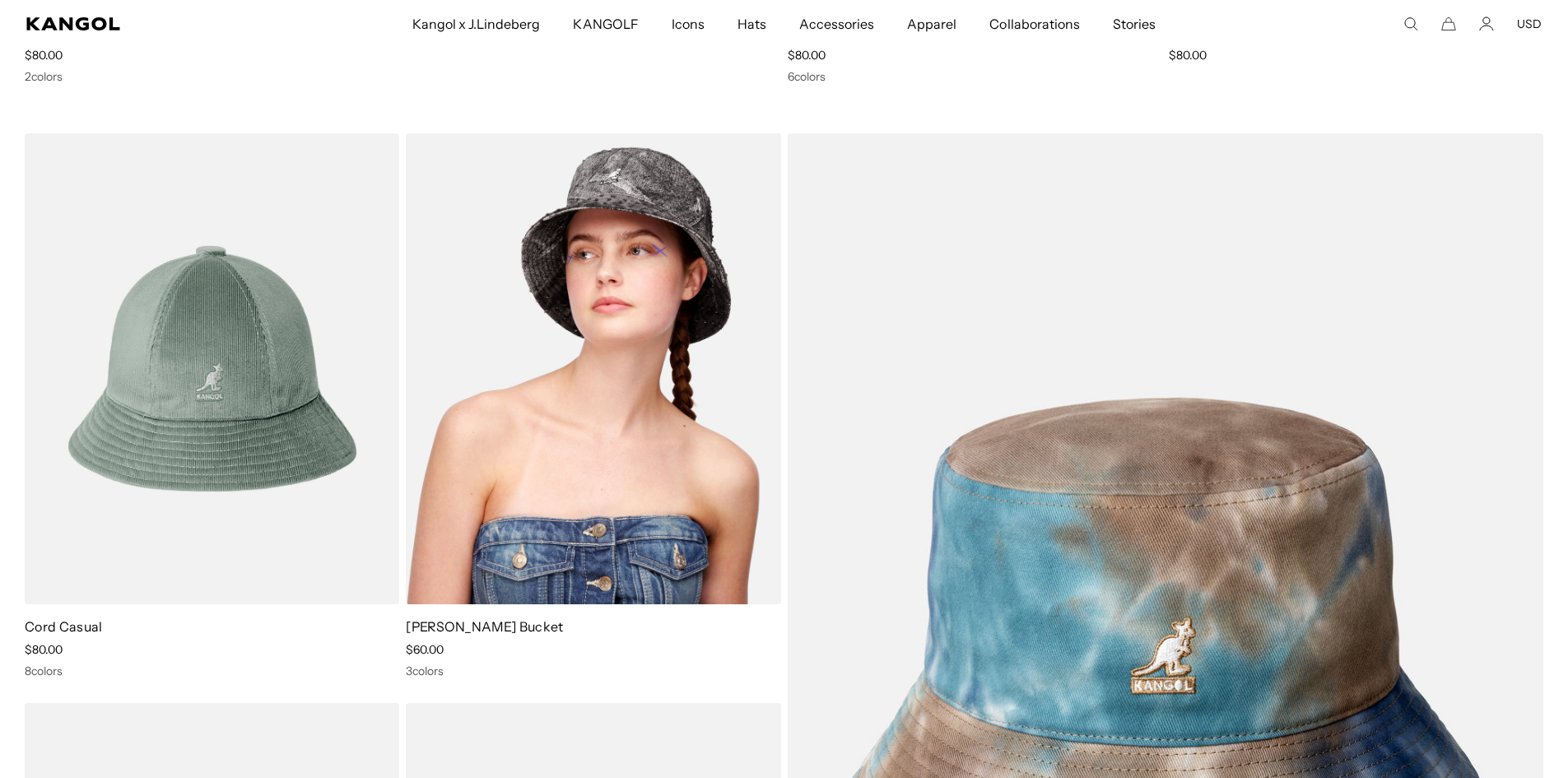
click at [521, 626] on link "[PERSON_NAME] Bucket" at bounding box center [485, 627] width 157 height 17
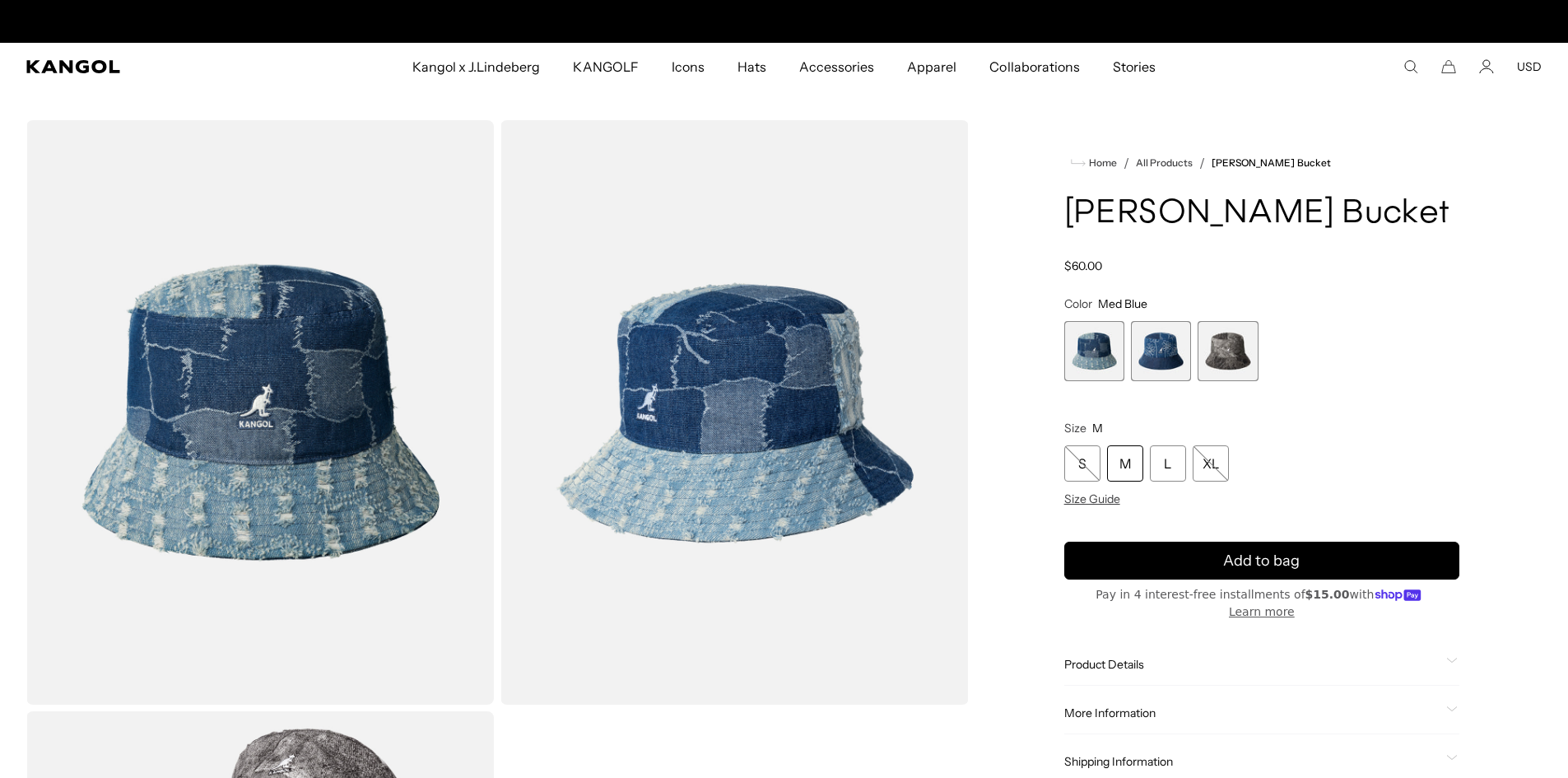
scroll to position [0, 339]
click at [1160, 350] on span "2 of 3" at bounding box center [1161, 351] width 60 height 60
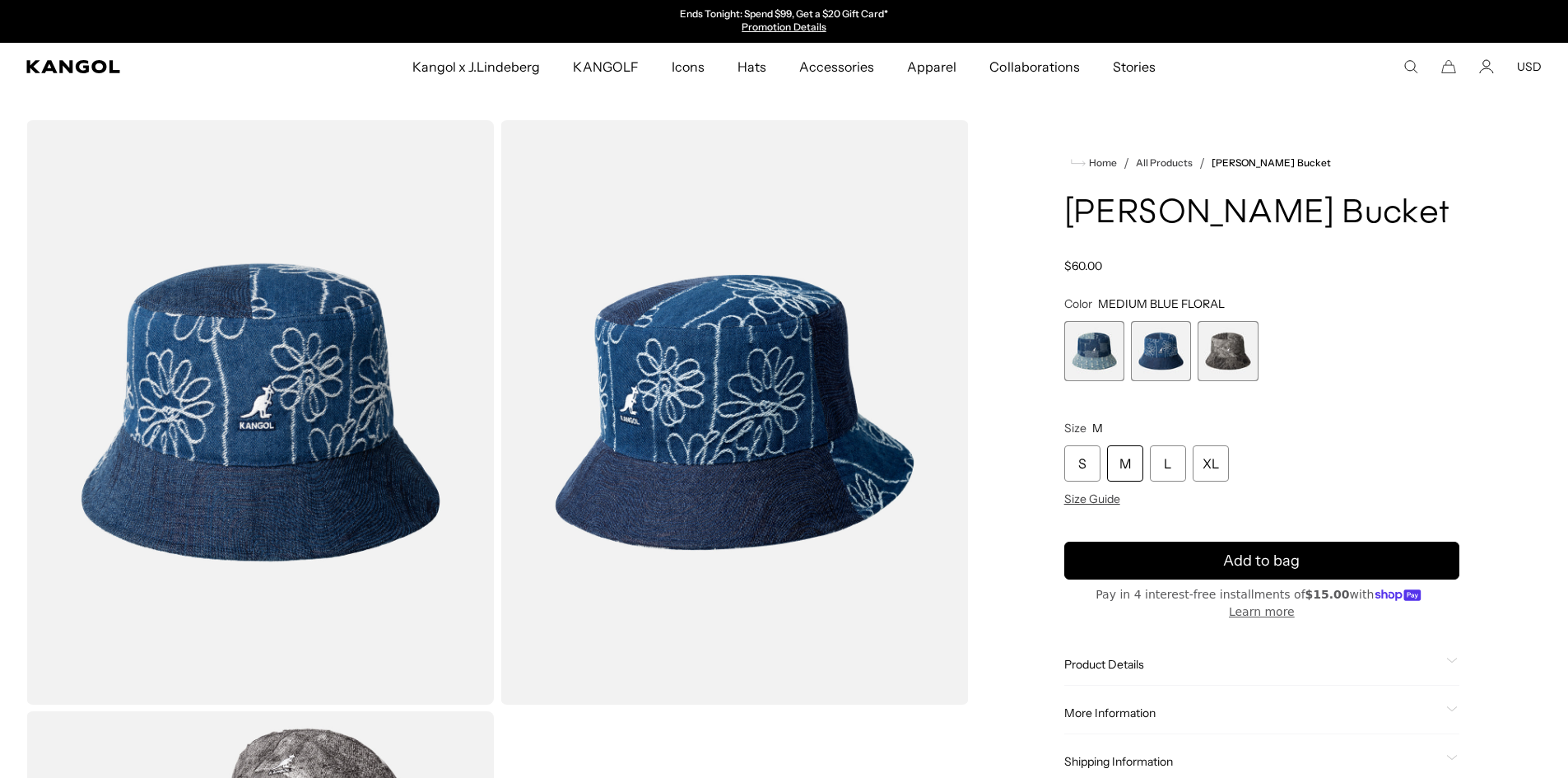
click at [1226, 356] on span "3 of 3" at bounding box center [1227, 351] width 60 height 60
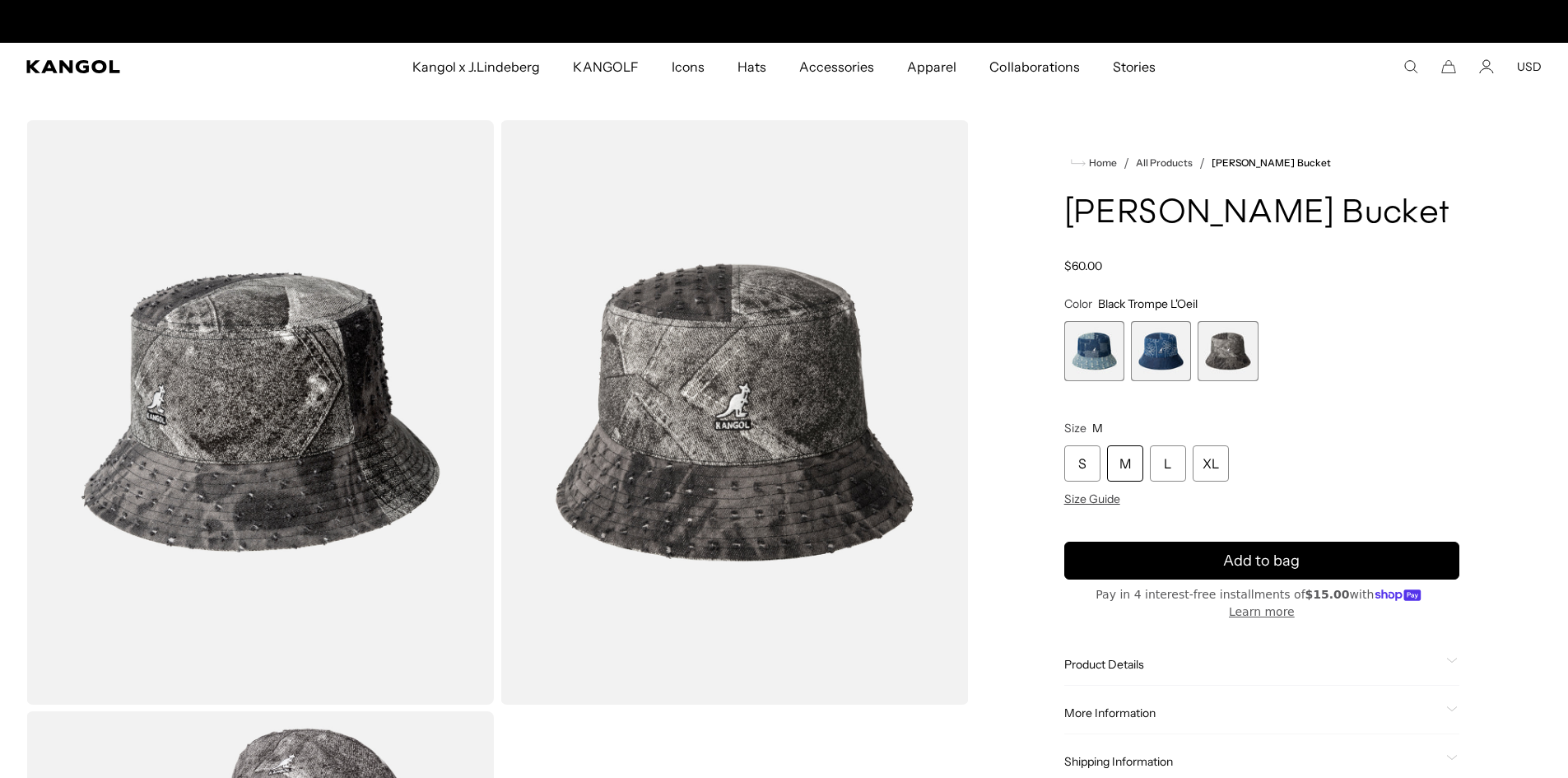
scroll to position [0, 339]
click at [1173, 362] on span "2 of 3" at bounding box center [1161, 351] width 60 height 60
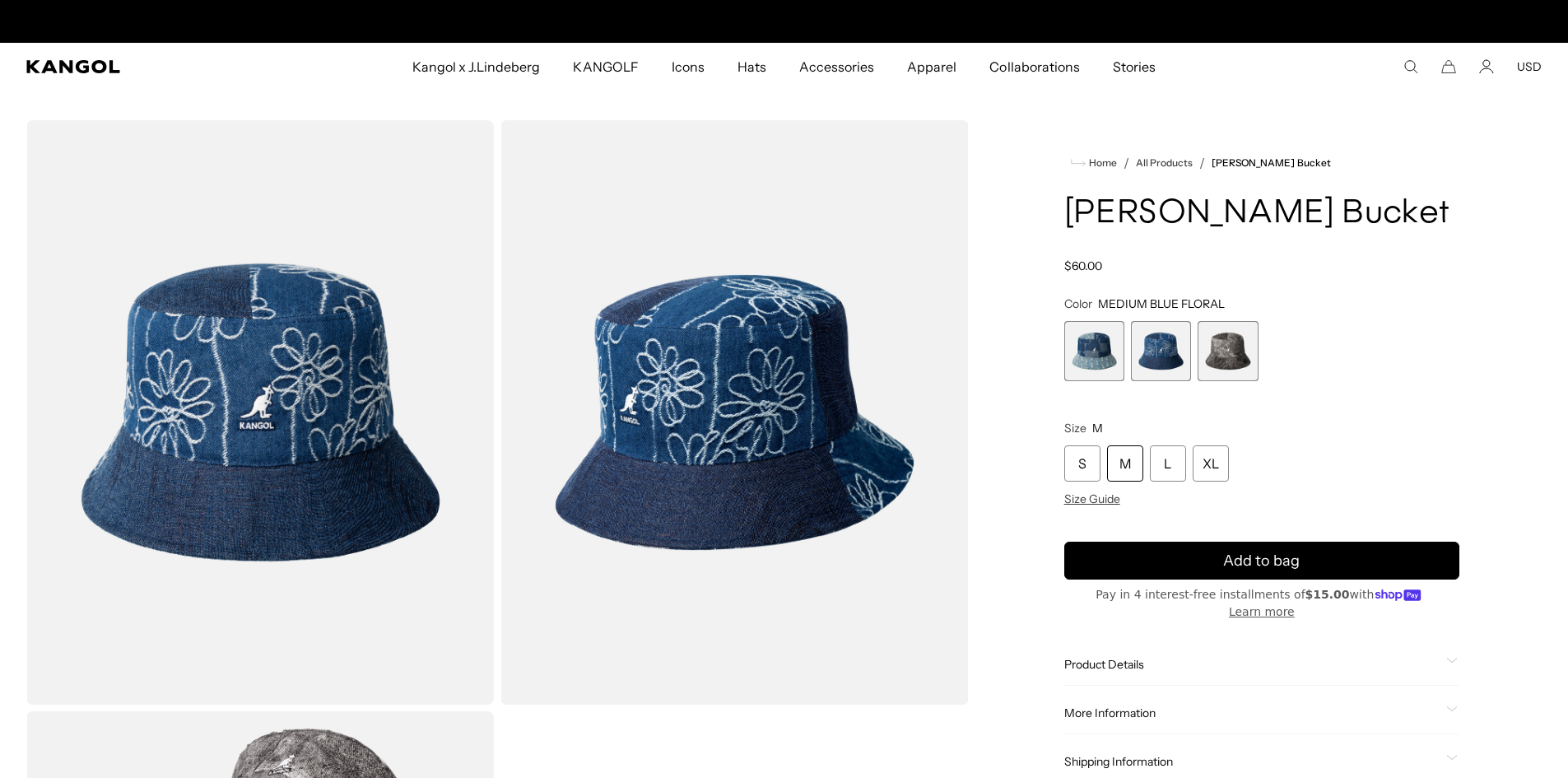
scroll to position [0, 339]
click at [1095, 359] on span "1 of 3" at bounding box center [1094, 351] width 60 height 60
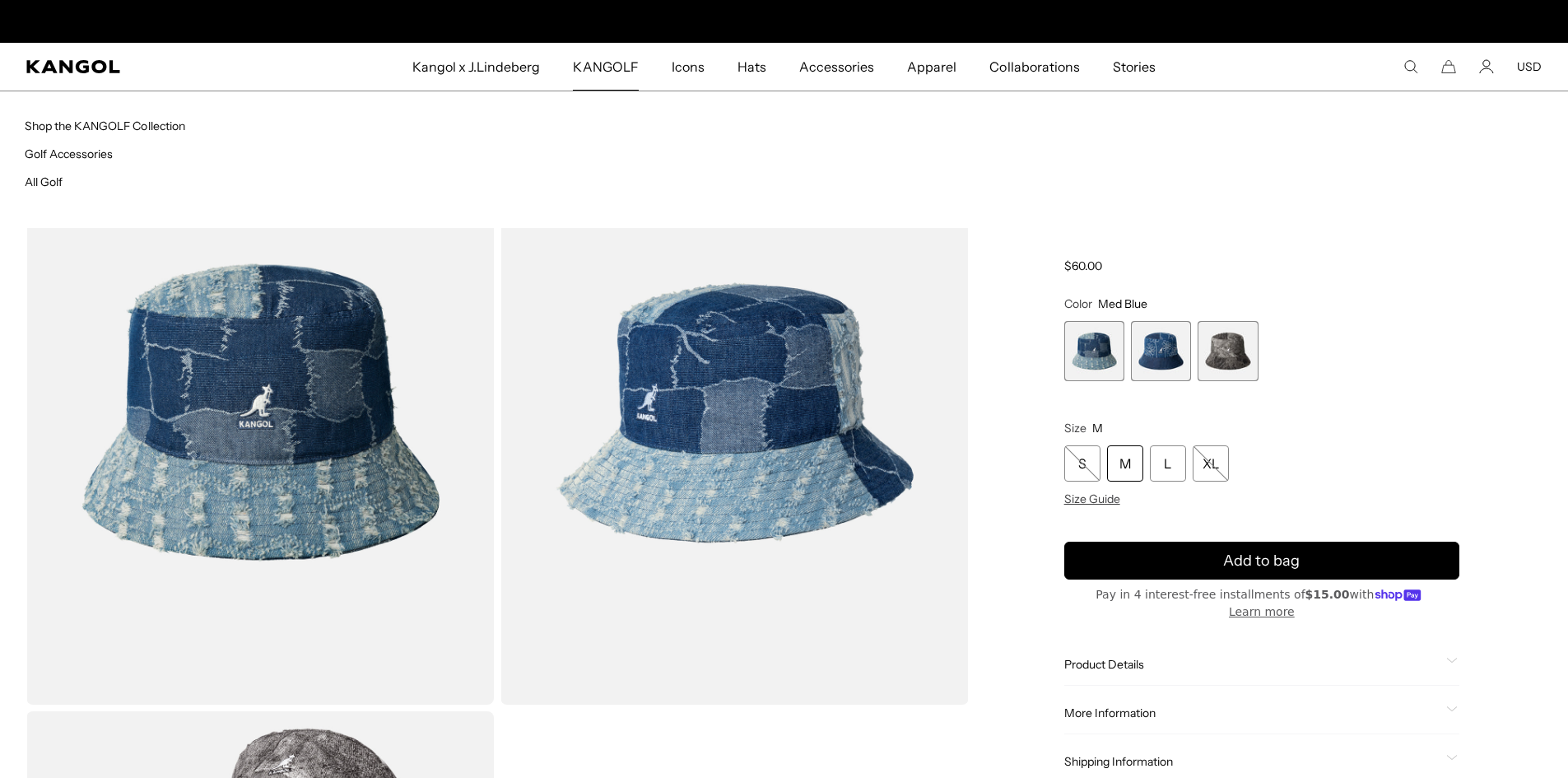
scroll to position [0, 339]
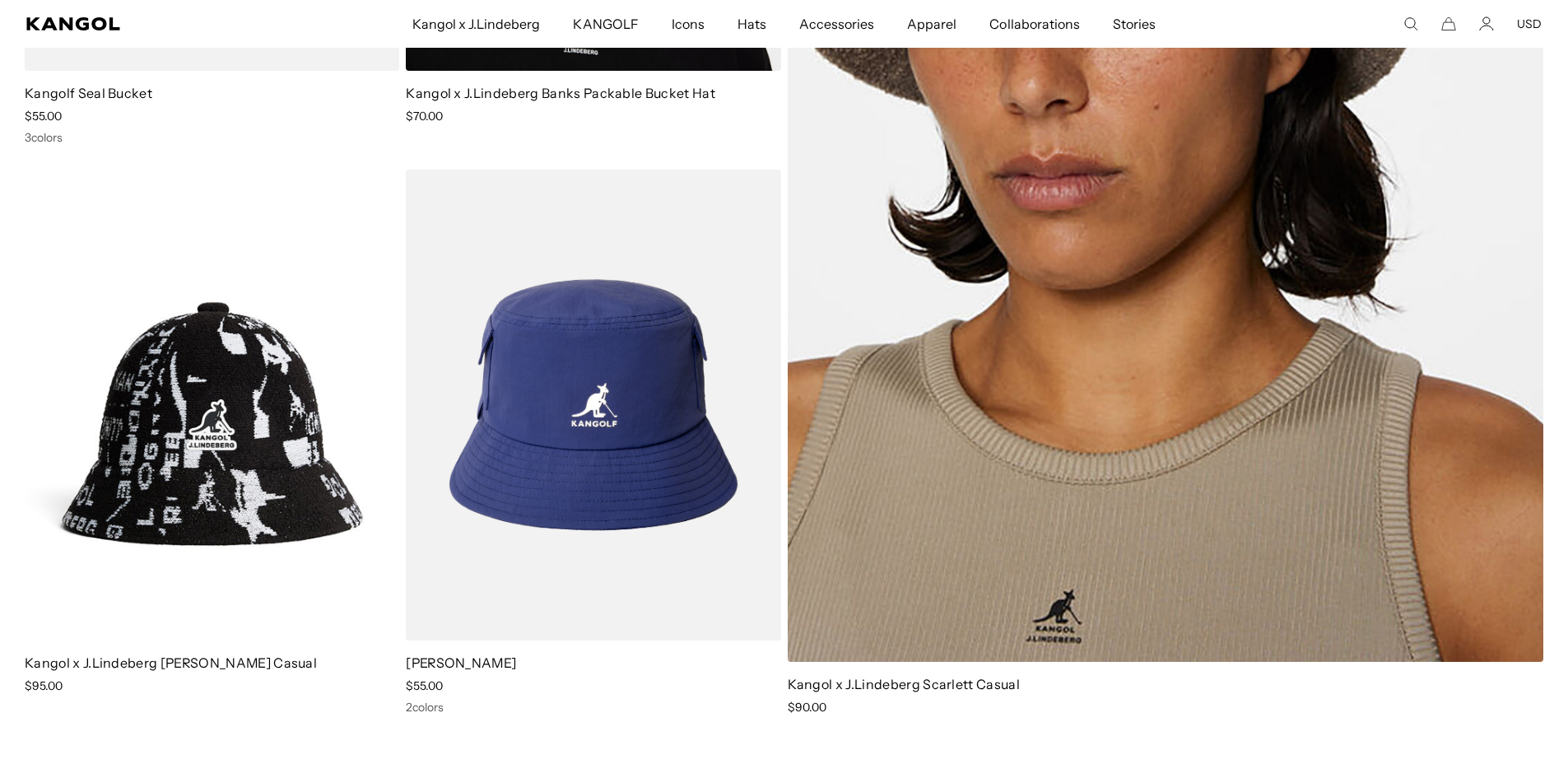
click at [247, 380] on img at bounding box center [212, 405] width 375 height 471
